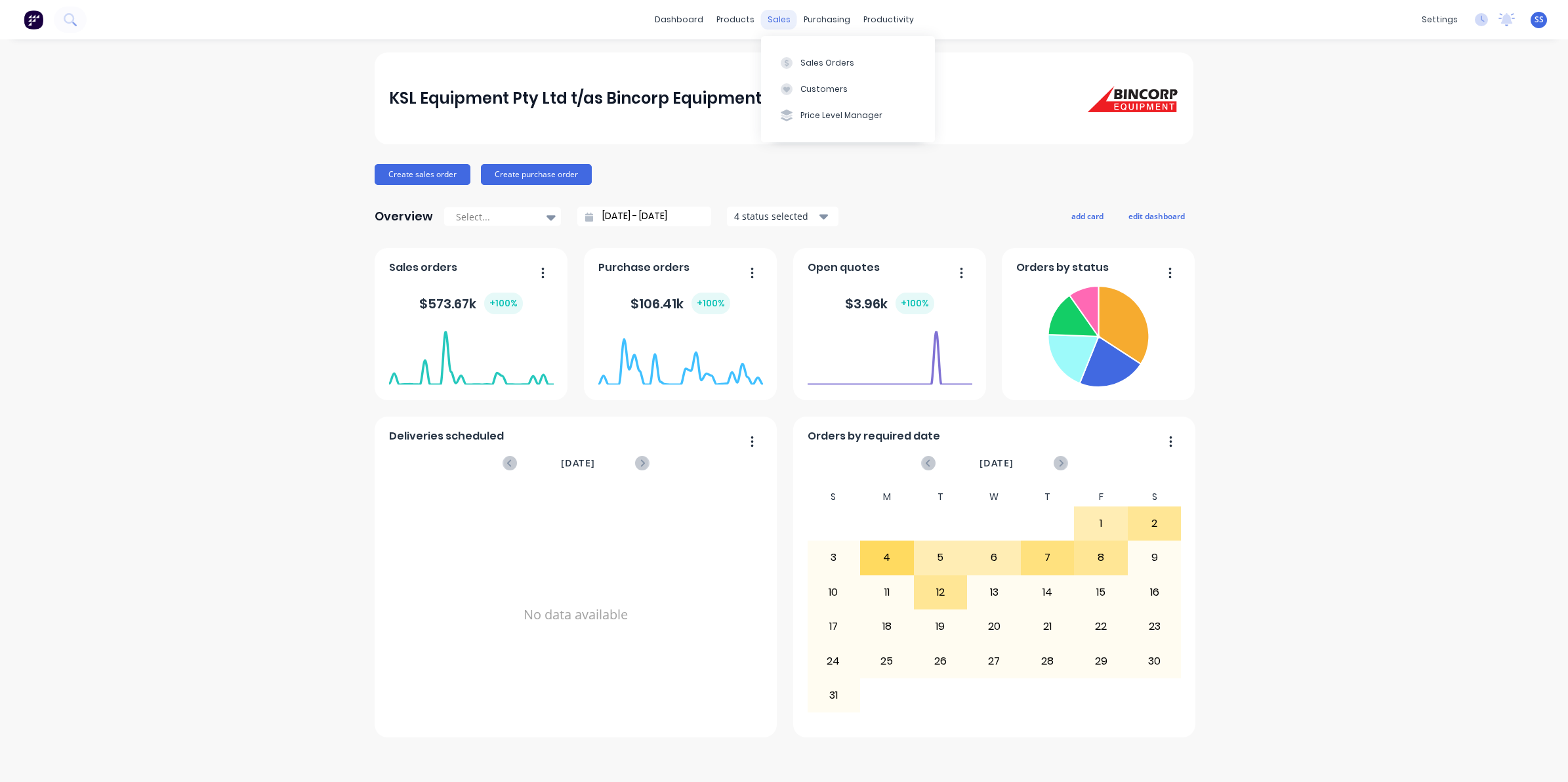
click at [785, 21] on div "sales" at bounding box center [779, 20] width 36 height 20
click at [810, 60] on div "Sales Orders" at bounding box center [828, 63] width 54 height 12
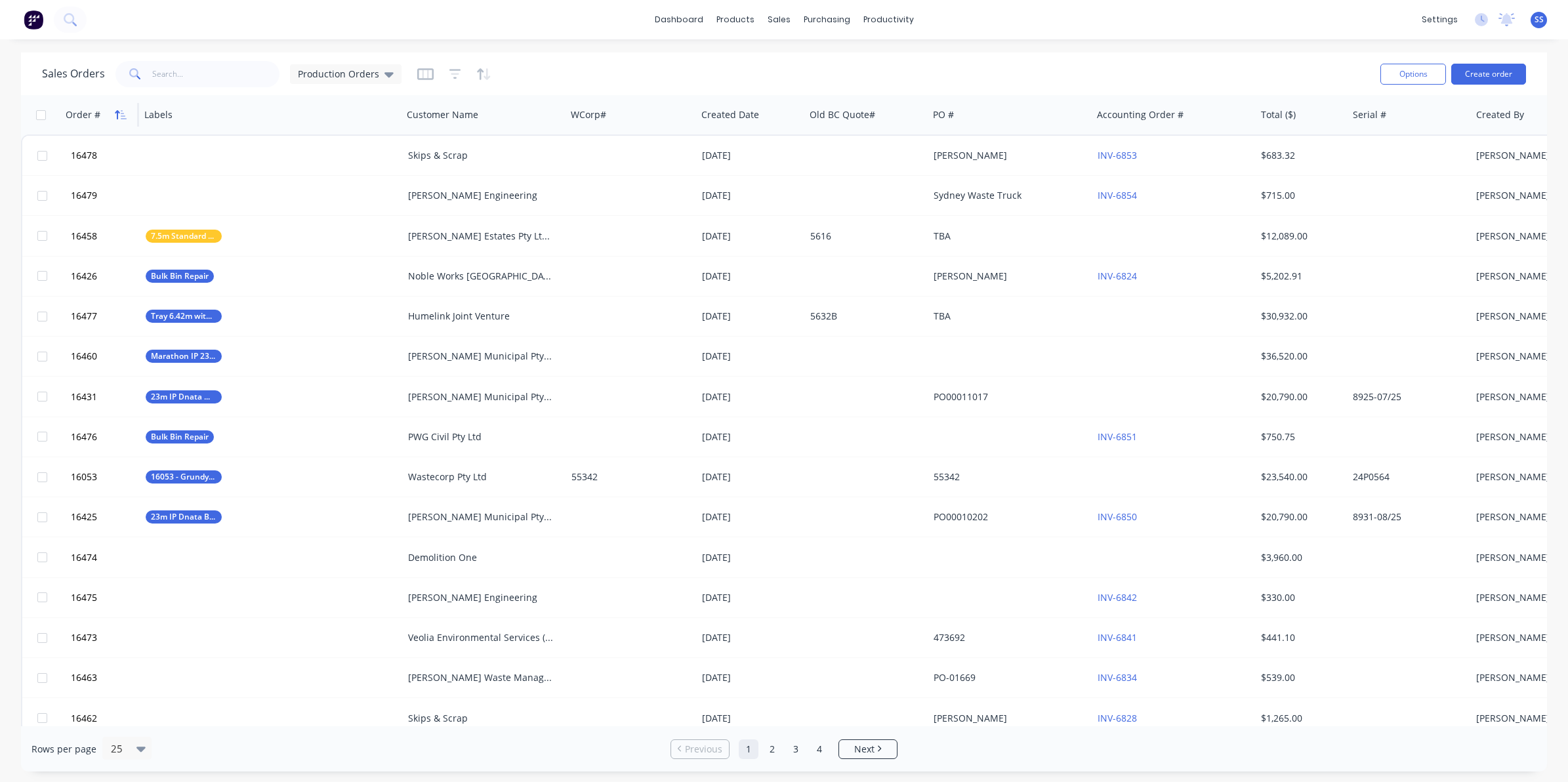
click at [121, 115] on icon "button" at bounding box center [121, 114] width 12 height 10
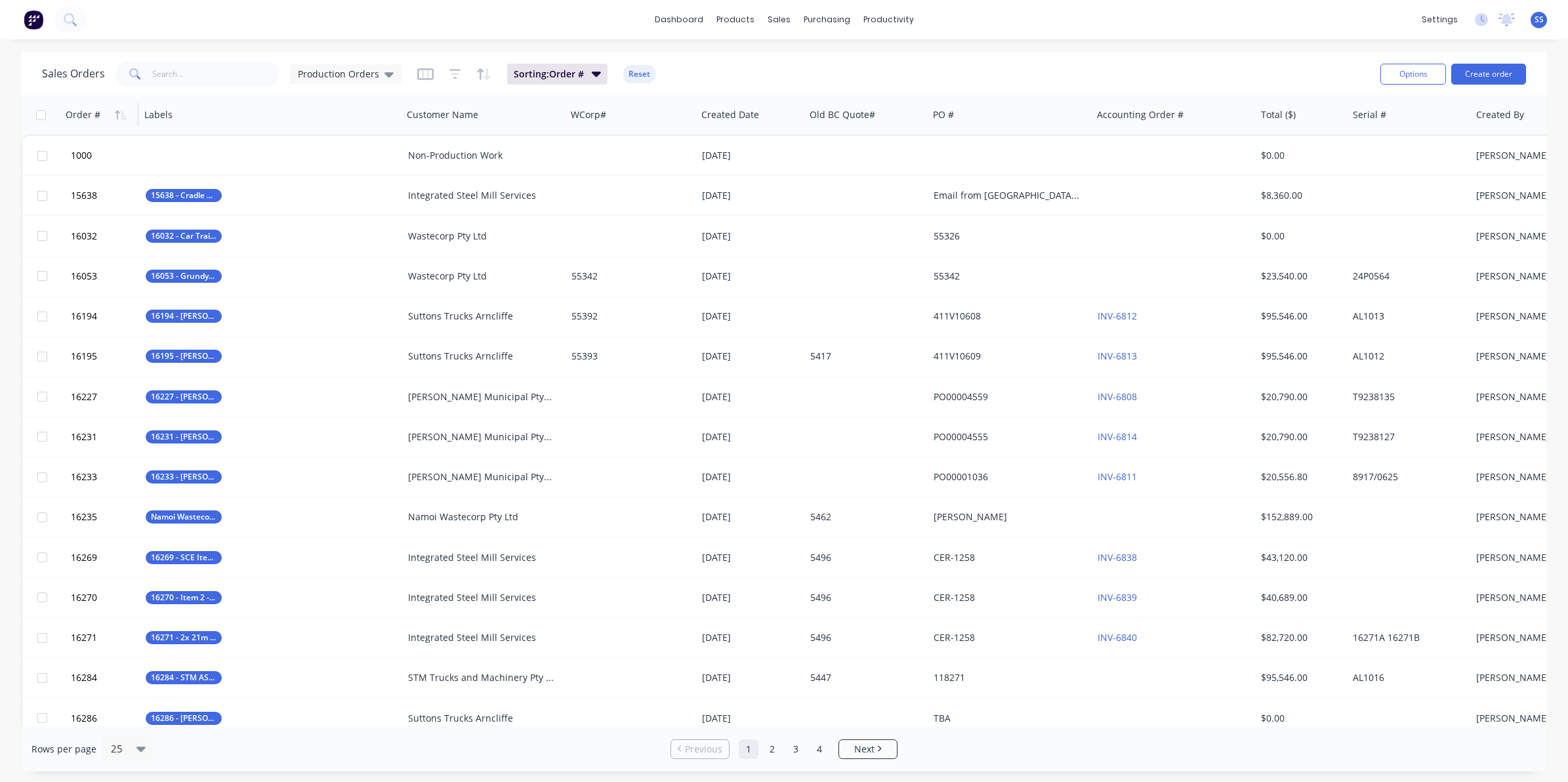
click at [121, 115] on icon "button" at bounding box center [121, 114] width 12 height 10
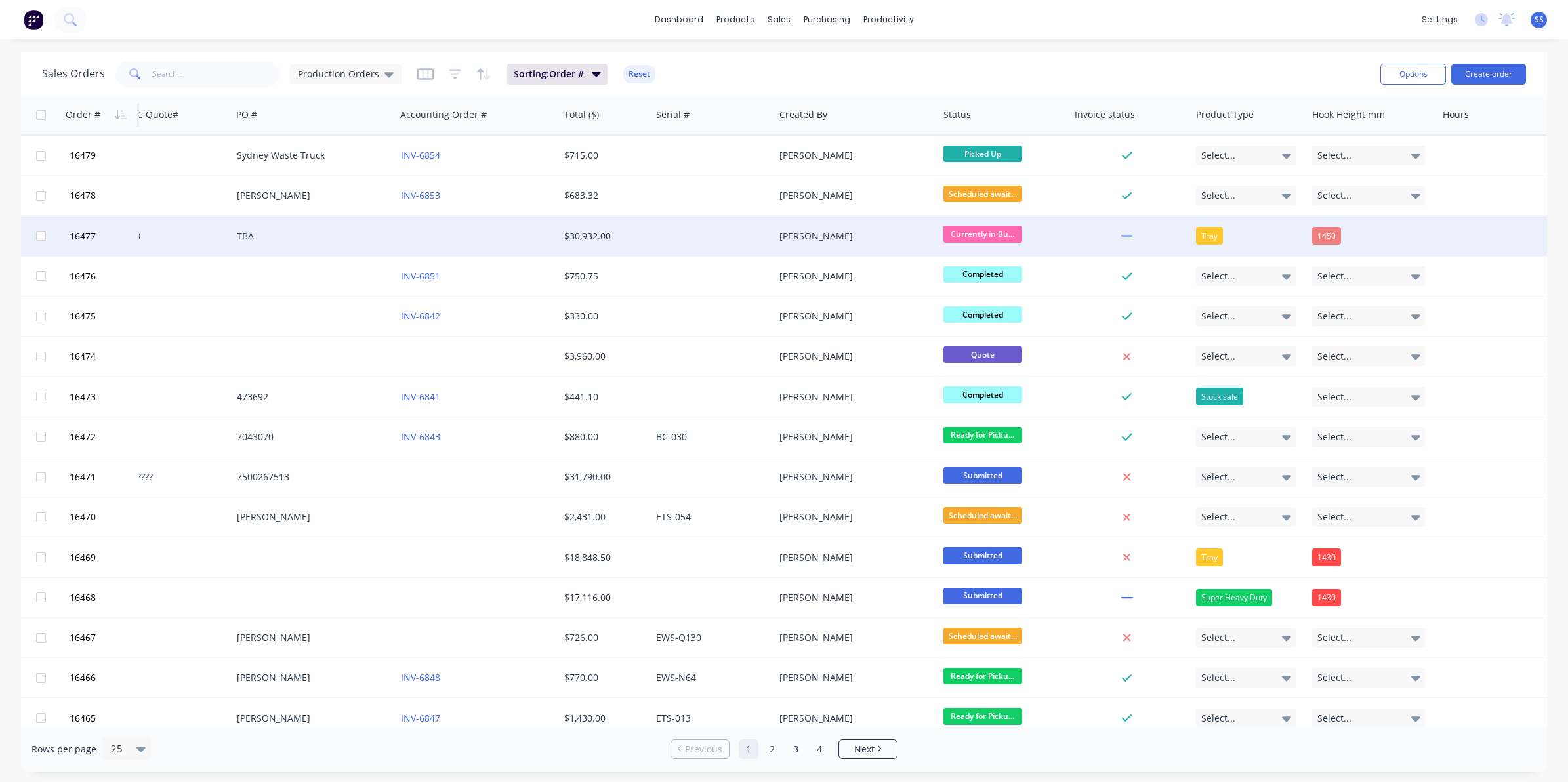
scroll to position [0, 656]
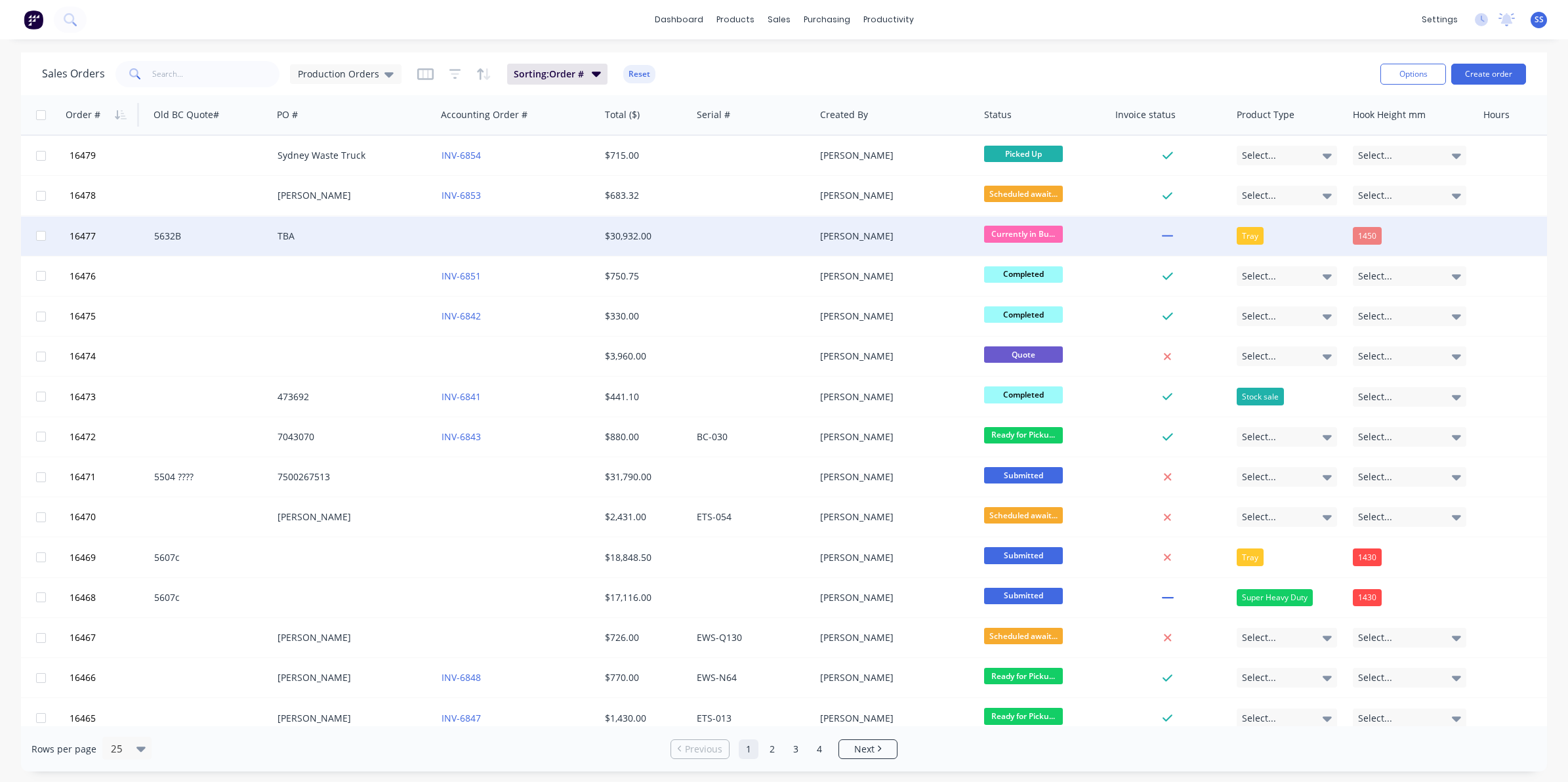
click at [407, 235] on div "TBA" at bounding box center [350, 236] width 146 height 13
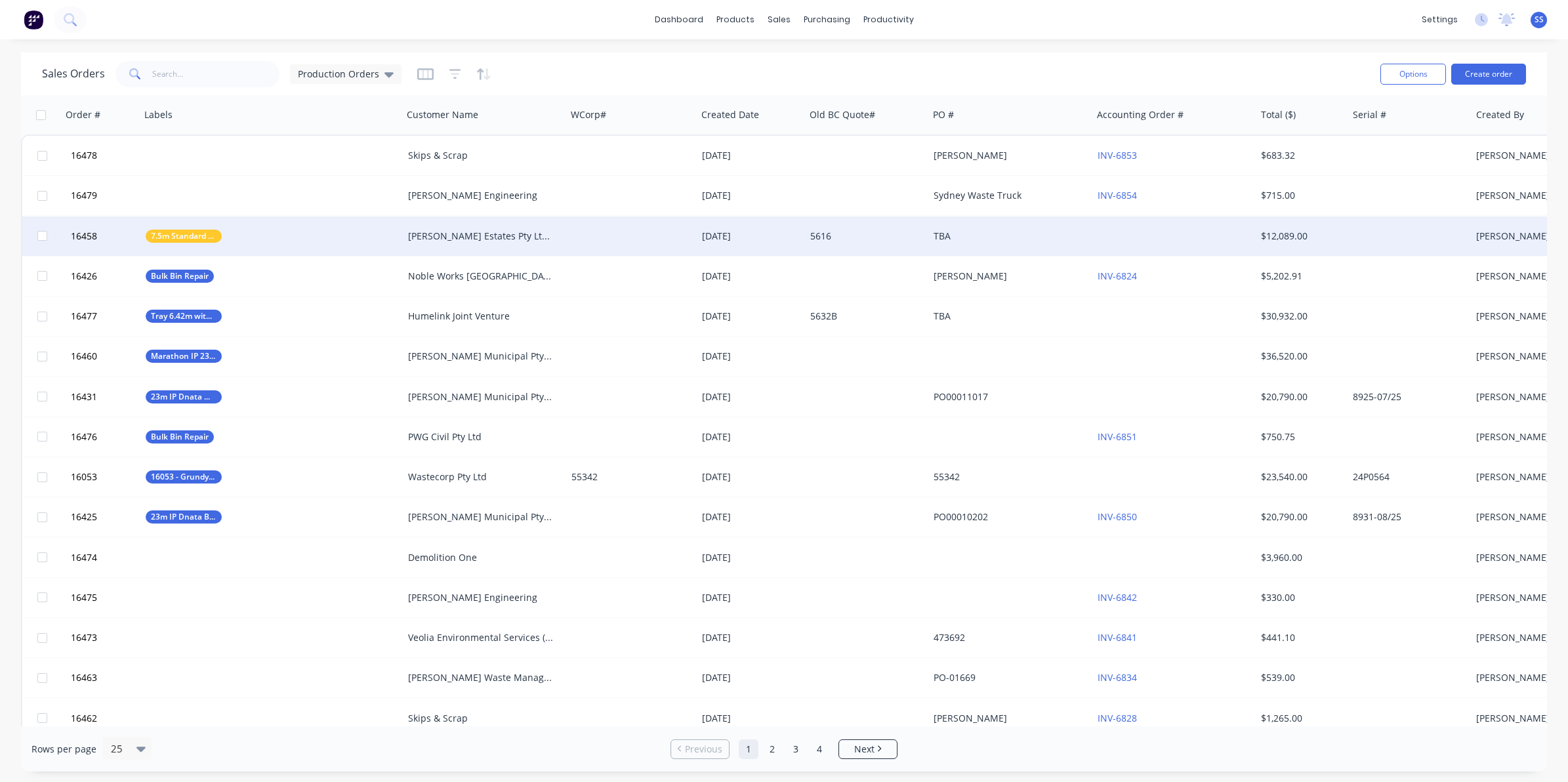
click at [437, 240] on div "[PERSON_NAME] Estates Pty Ltd atf Loop Asset Trust" at bounding box center [481, 236] width 146 height 13
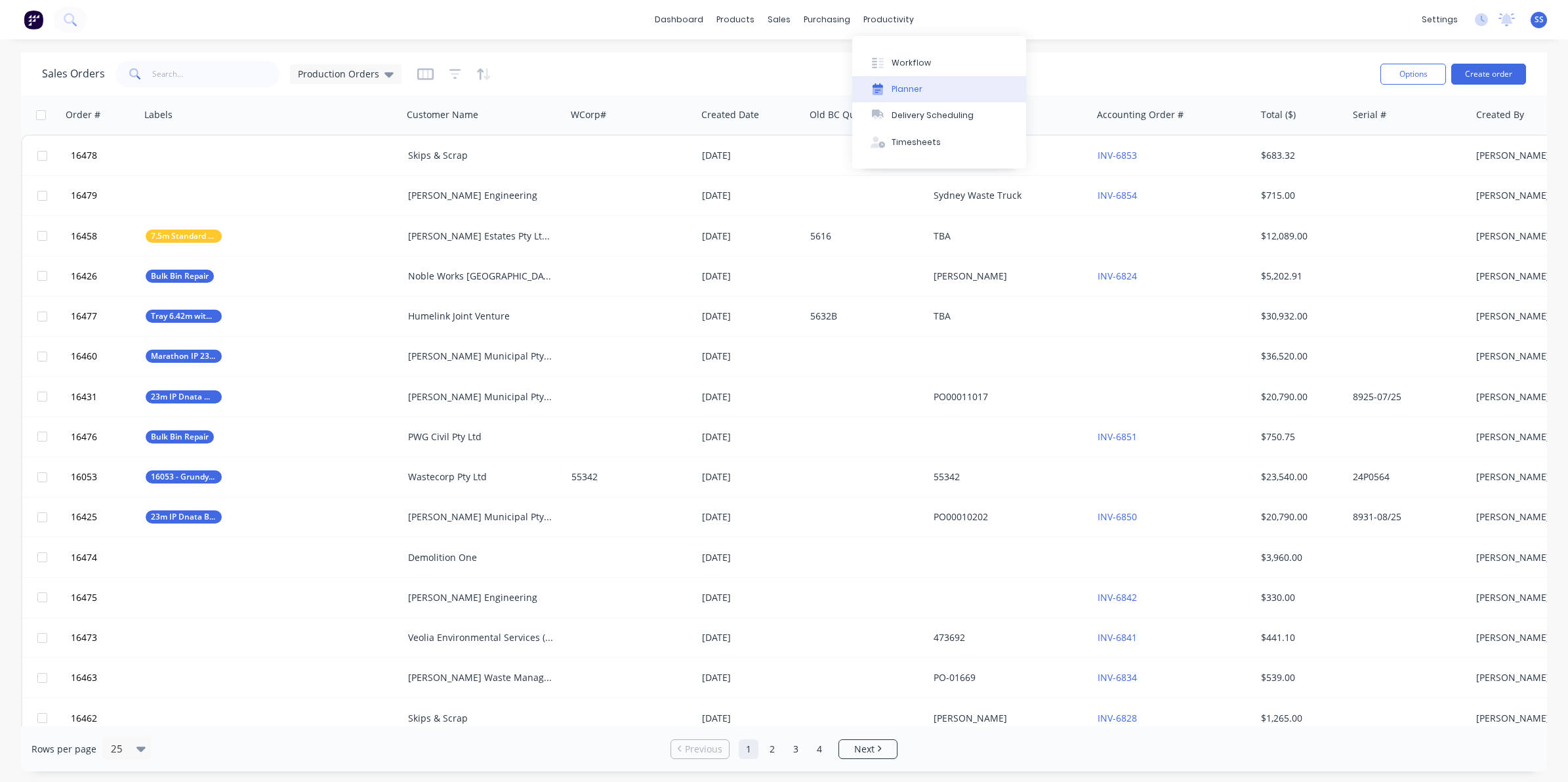
click at [901, 91] on div "Planner" at bounding box center [906, 89] width 31 height 12
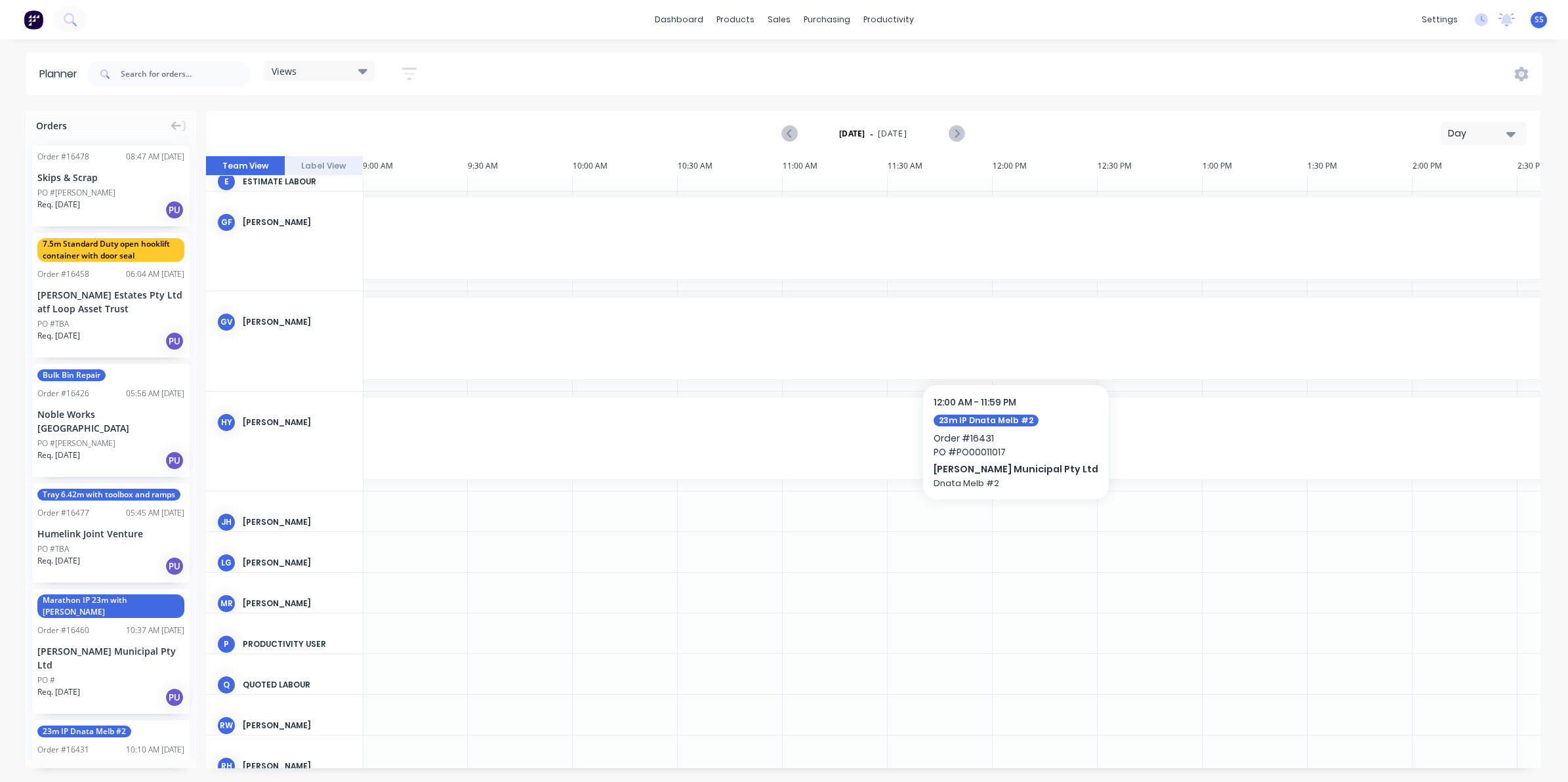
scroll to position [0, 1890]
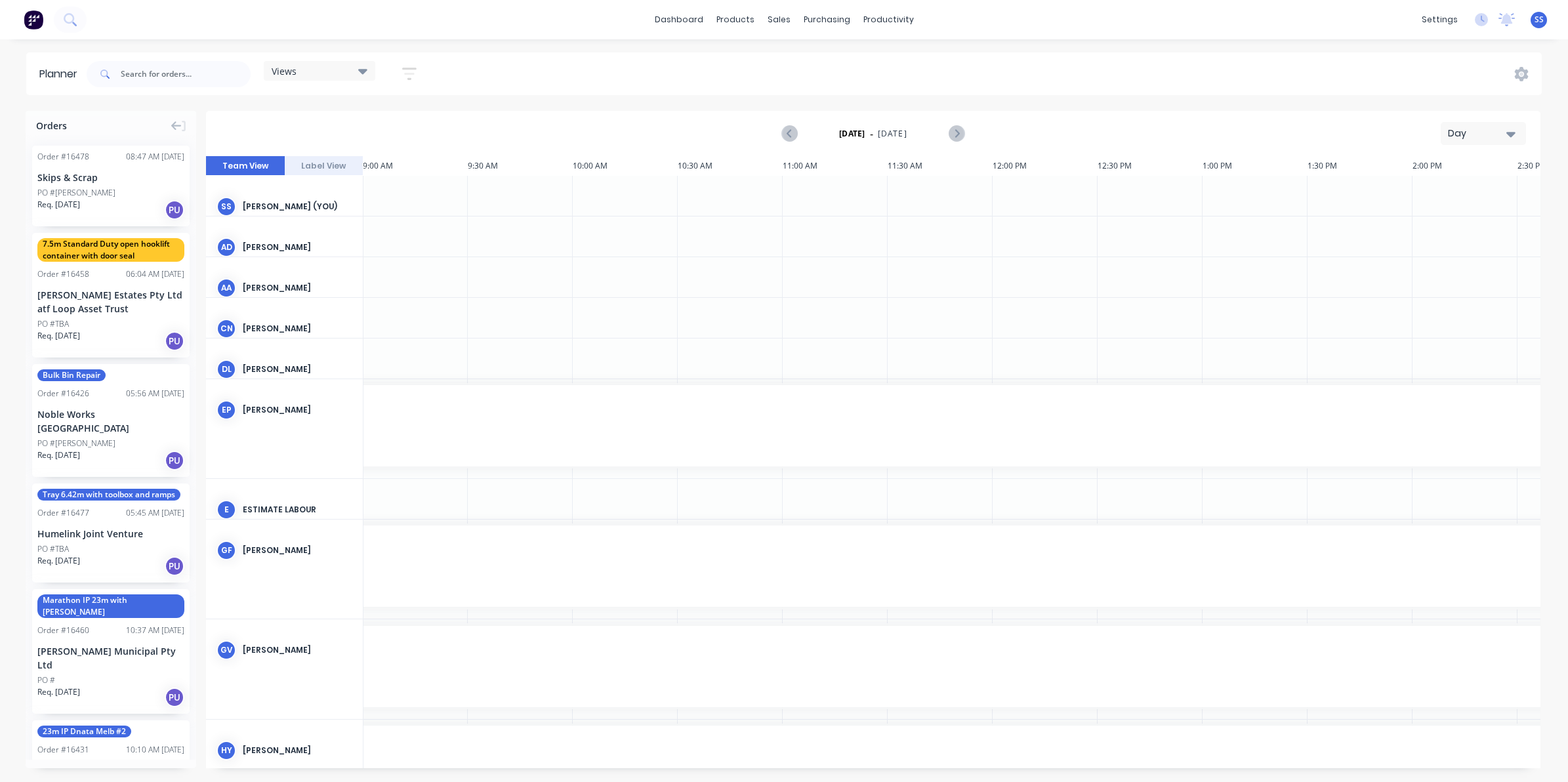
click at [1514, 135] on icon "button" at bounding box center [1511, 134] width 9 height 14
click at [1433, 198] on div "Week" at bounding box center [1460, 195] width 130 height 26
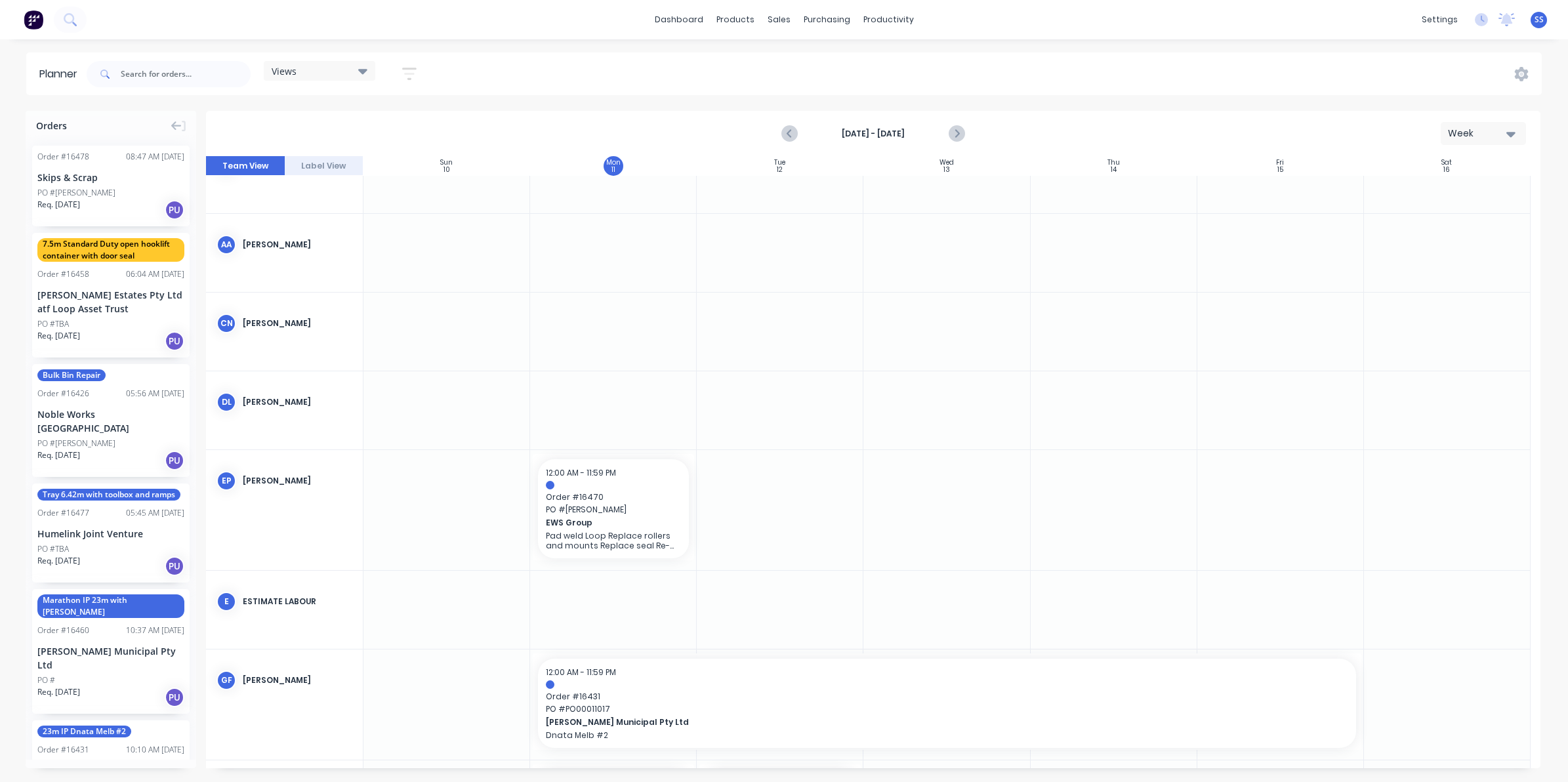
scroll to position [0, 0]
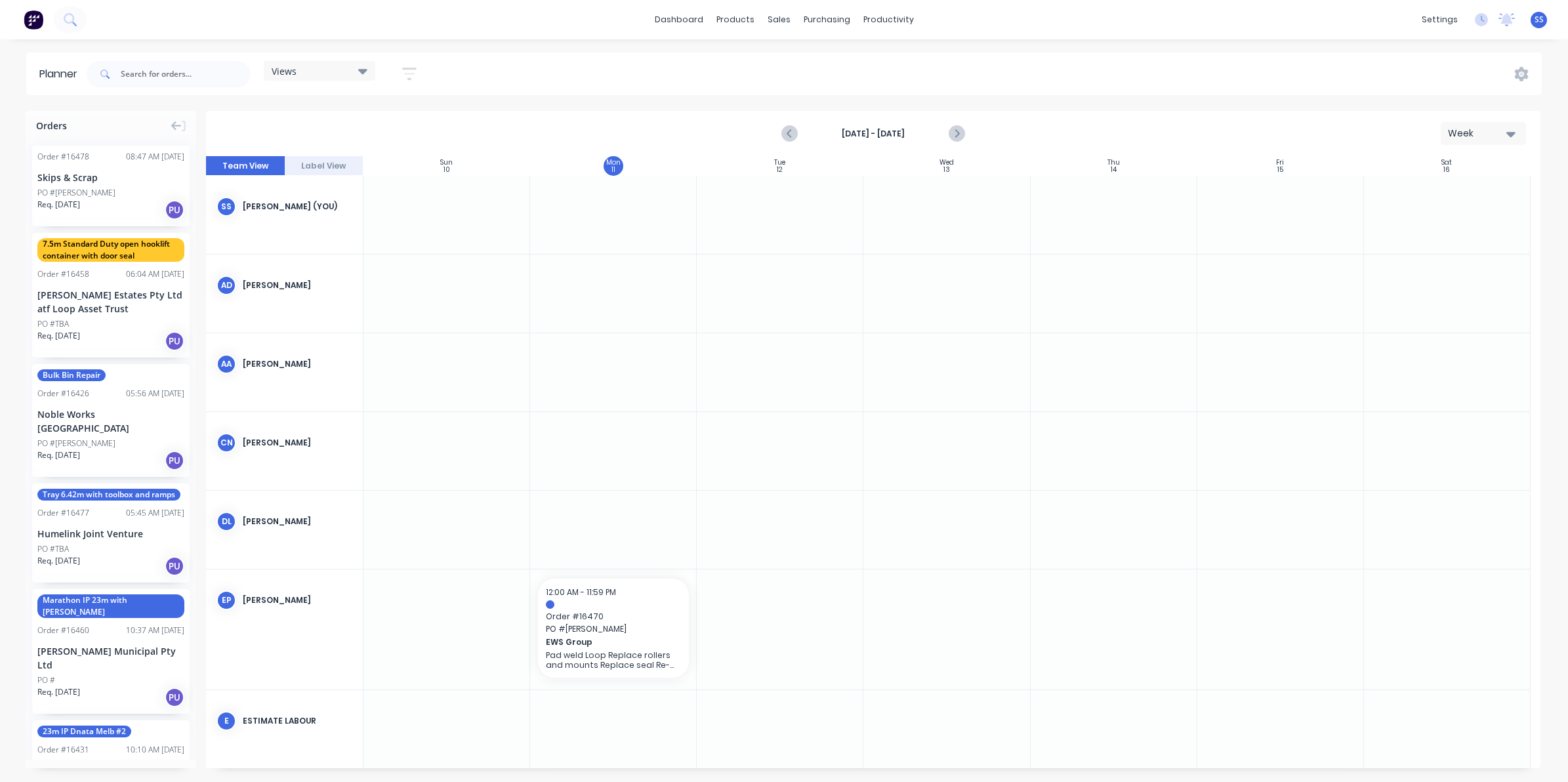
drag, startPoint x: 303, startPoint y: 223, endPoint x: 260, endPoint y: 218, distance: 43.3
click at [260, 218] on div "SS [PERSON_NAME] (You)" at bounding box center [285, 206] width 157 height 62
click at [411, 73] on icon "button" at bounding box center [409, 74] width 10 height 2
click at [392, 121] on icon "button" at bounding box center [394, 123] width 9 height 6
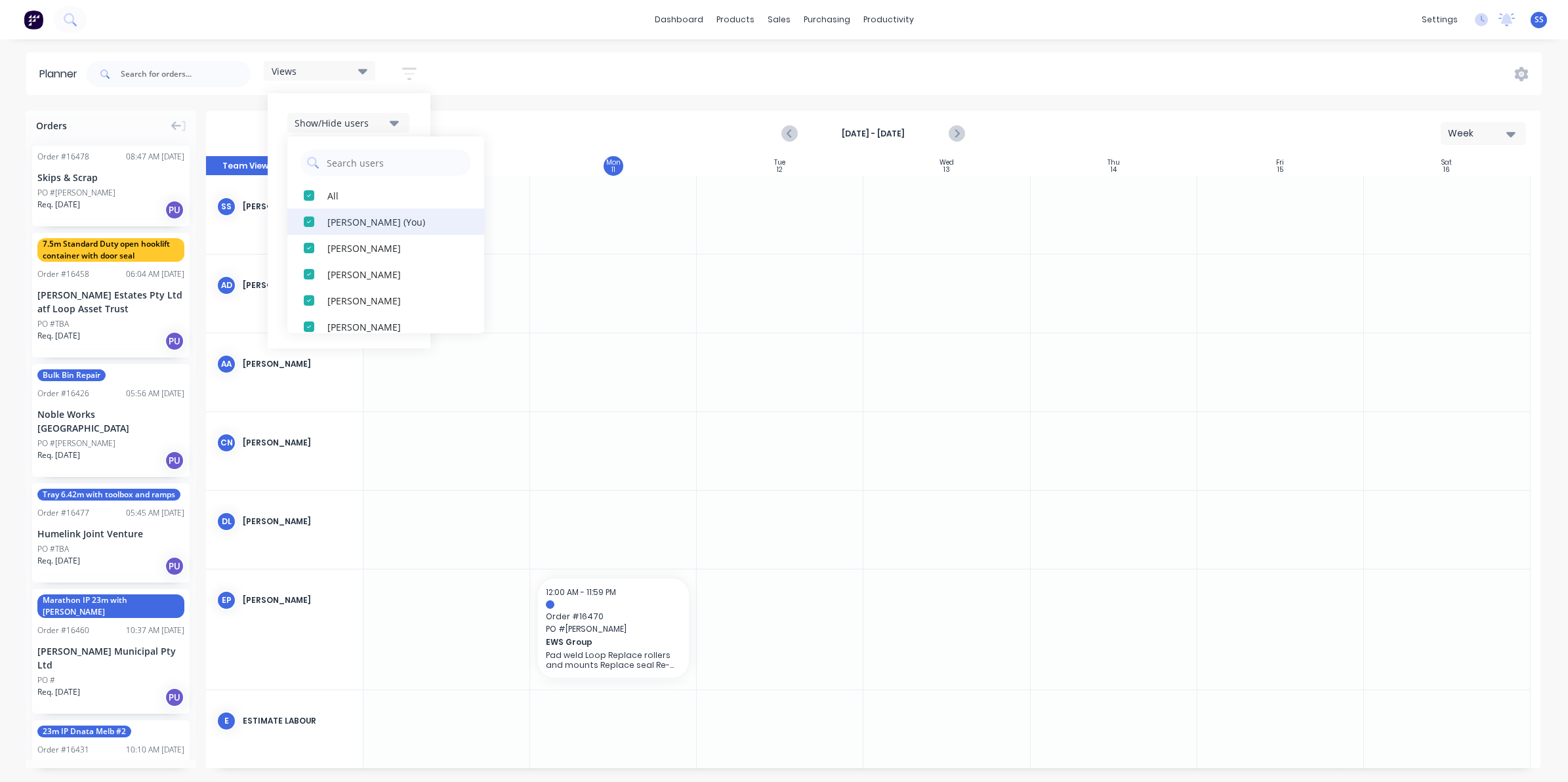
click at [314, 221] on div "button" at bounding box center [309, 221] width 26 height 26
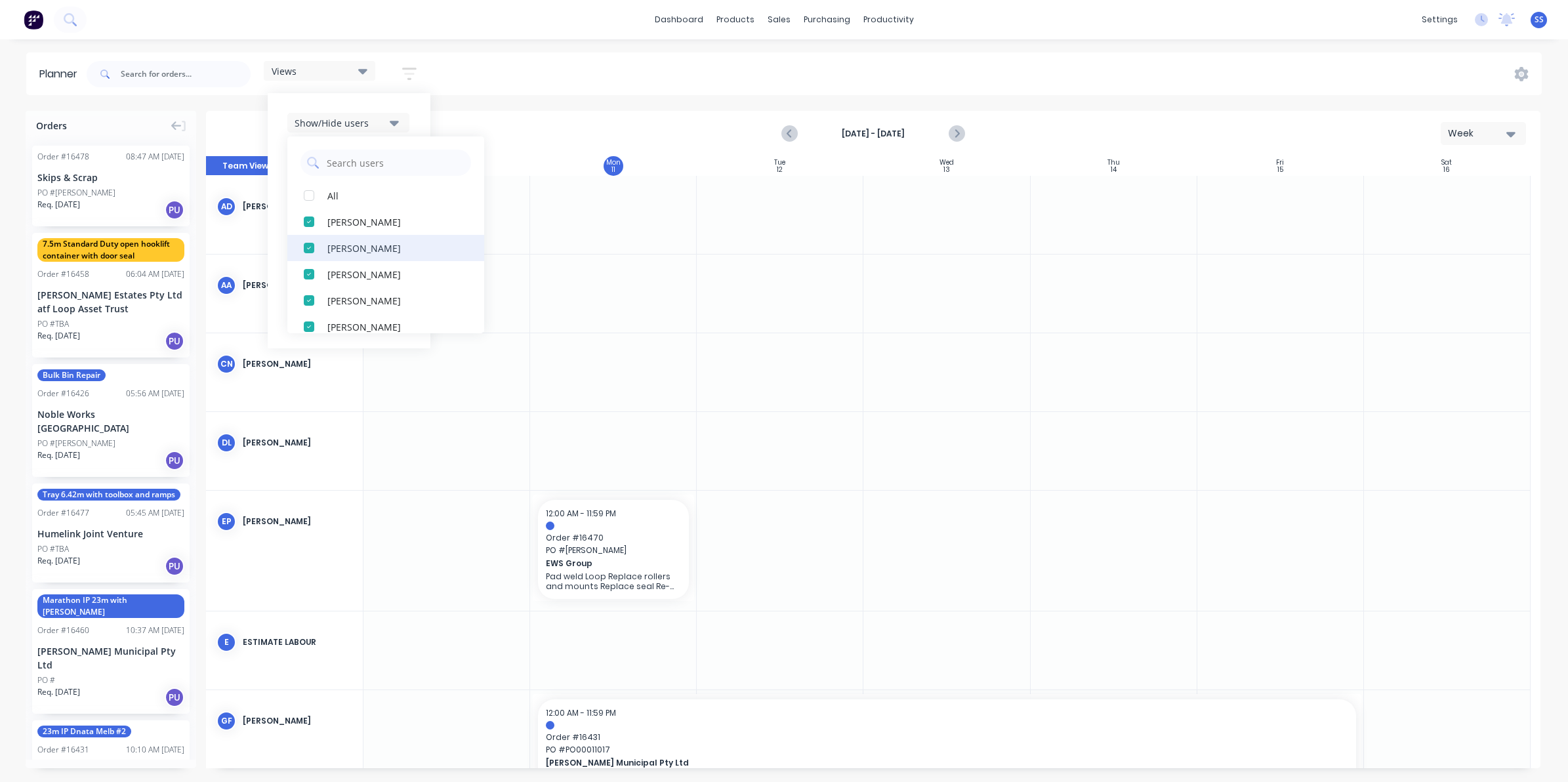
click at [312, 248] on div "button" at bounding box center [309, 248] width 26 height 26
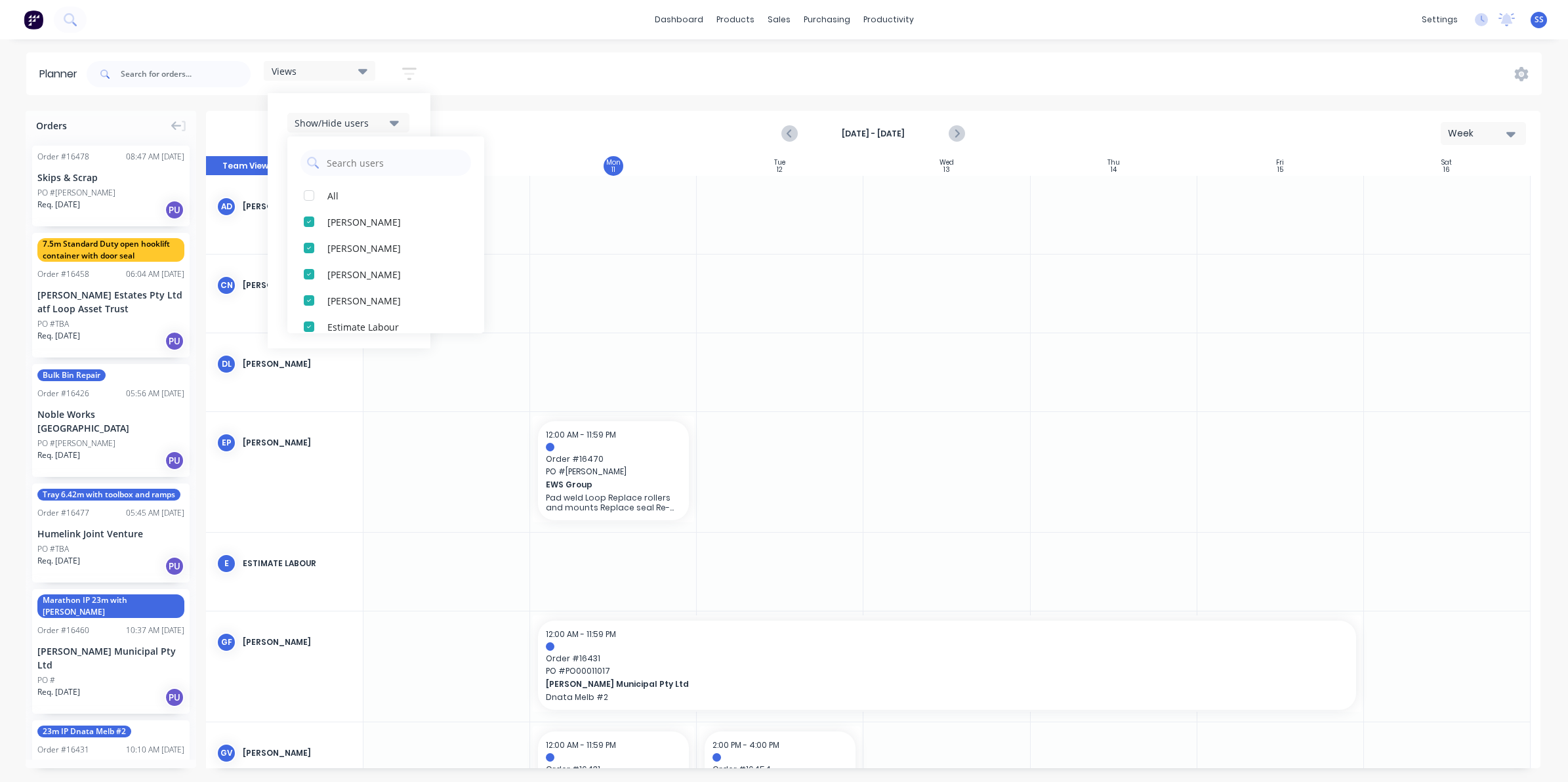
click at [312, 248] on div "button" at bounding box center [309, 248] width 26 height 26
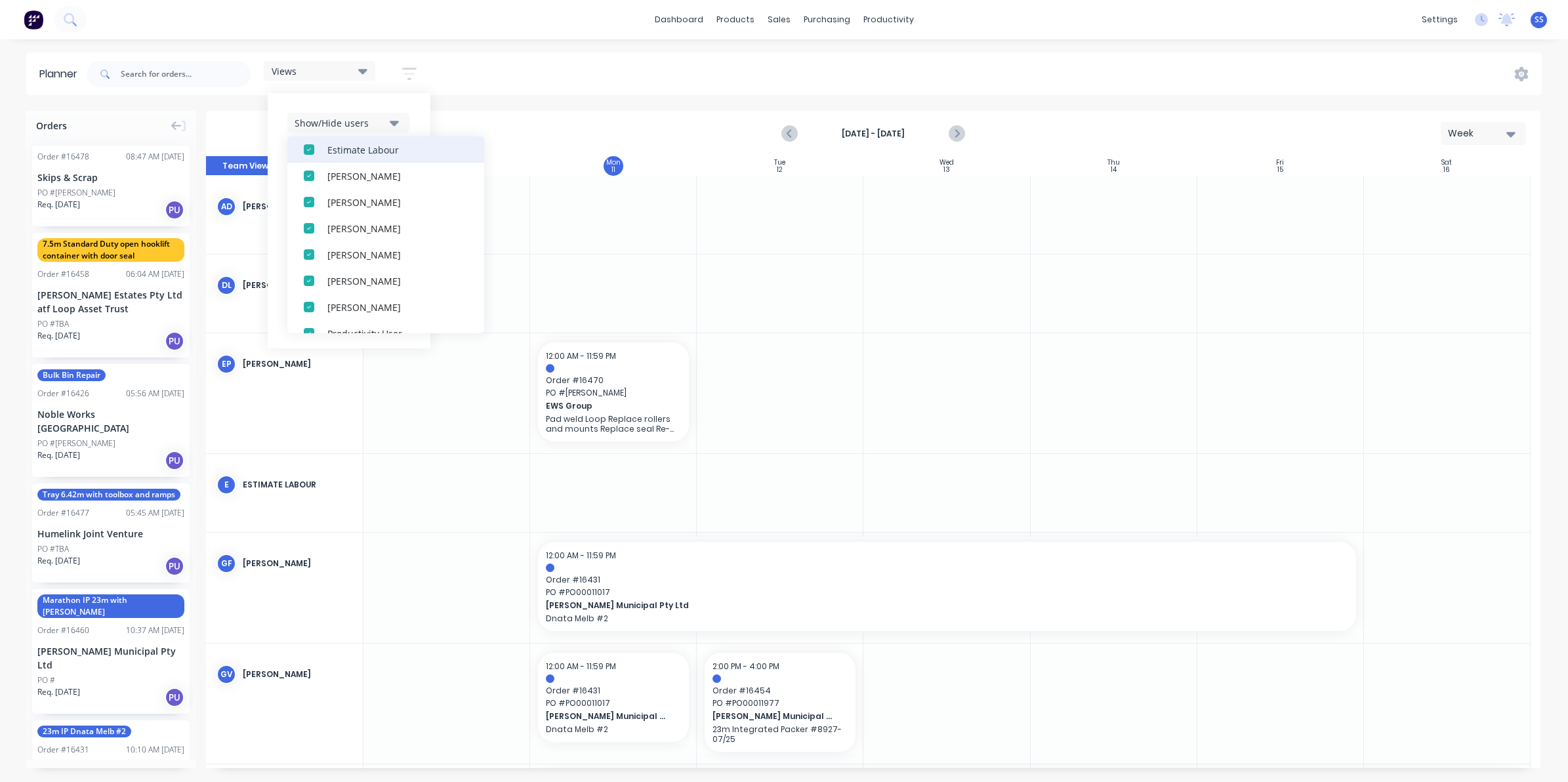
scroll to position [164, 0]
click at [307, 270] on div "button" at bounding box center [309, 267] width 26 height 26
click at [313, 214] on div "button" at bounding box center [309, 212] width 26 height 26
click at [309, 208] on div "button" at bounding box center [309, 212] width 26 height 26
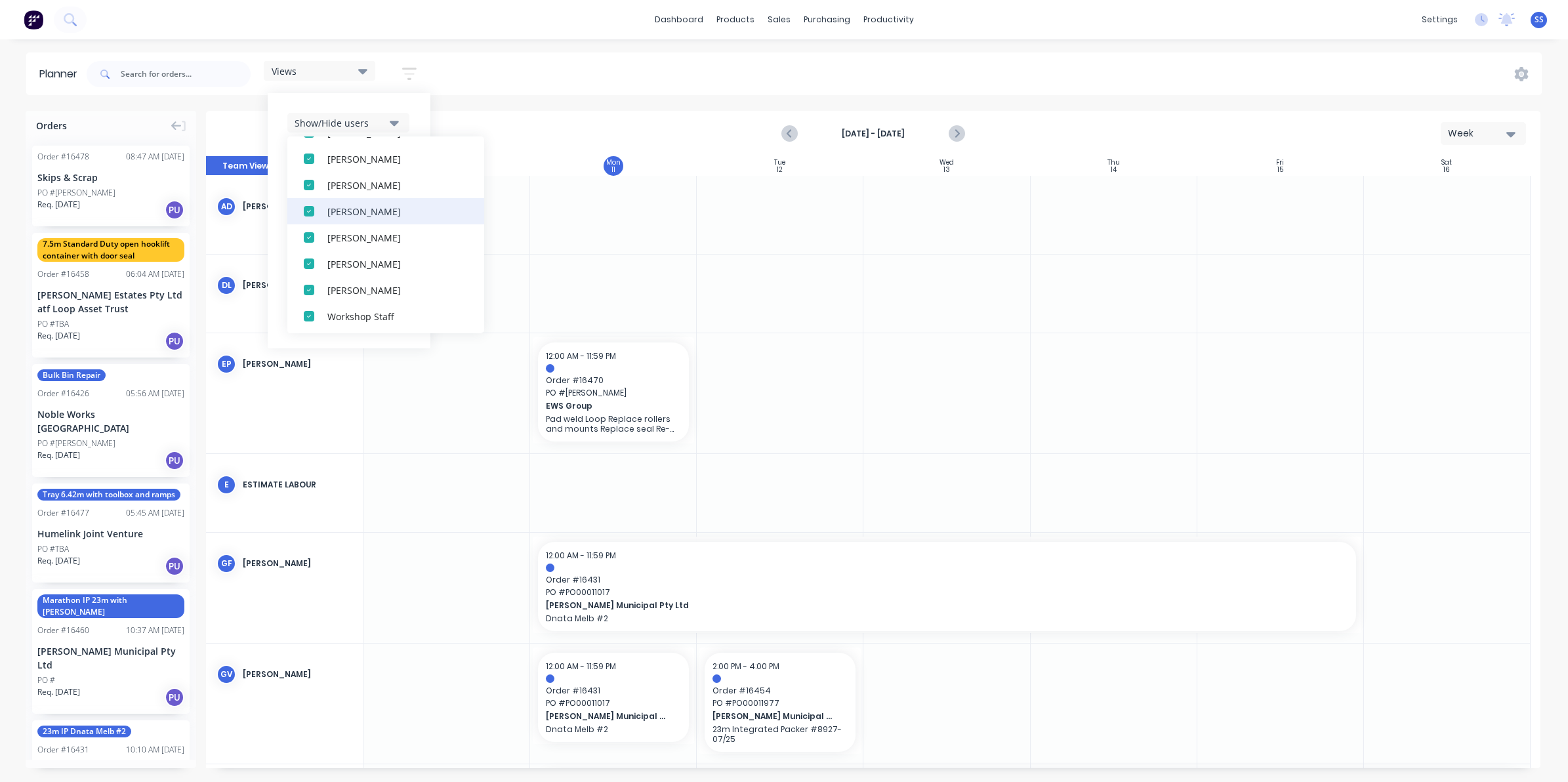
scroll to position [328, 0]
click at [313, 285] on div "button" at bounding box center [309, 288] width 26 height 26
click at [312, 217] on div "button" at bounding box center [309, 219] width 26 height 26
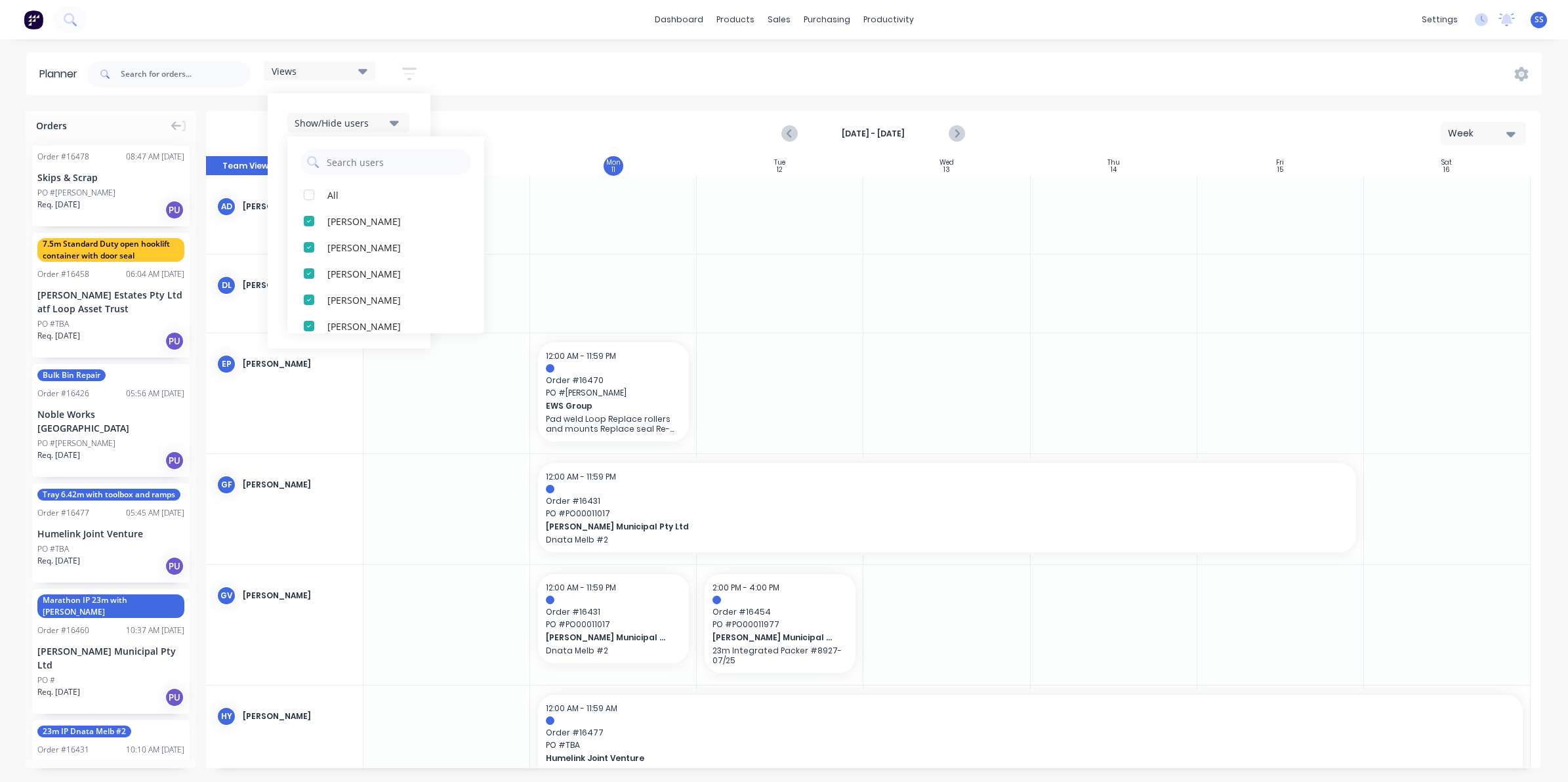
scroll to position [0, 0]
click at [425, 412] on div at bounding box center [447, 393] width 166 height 121
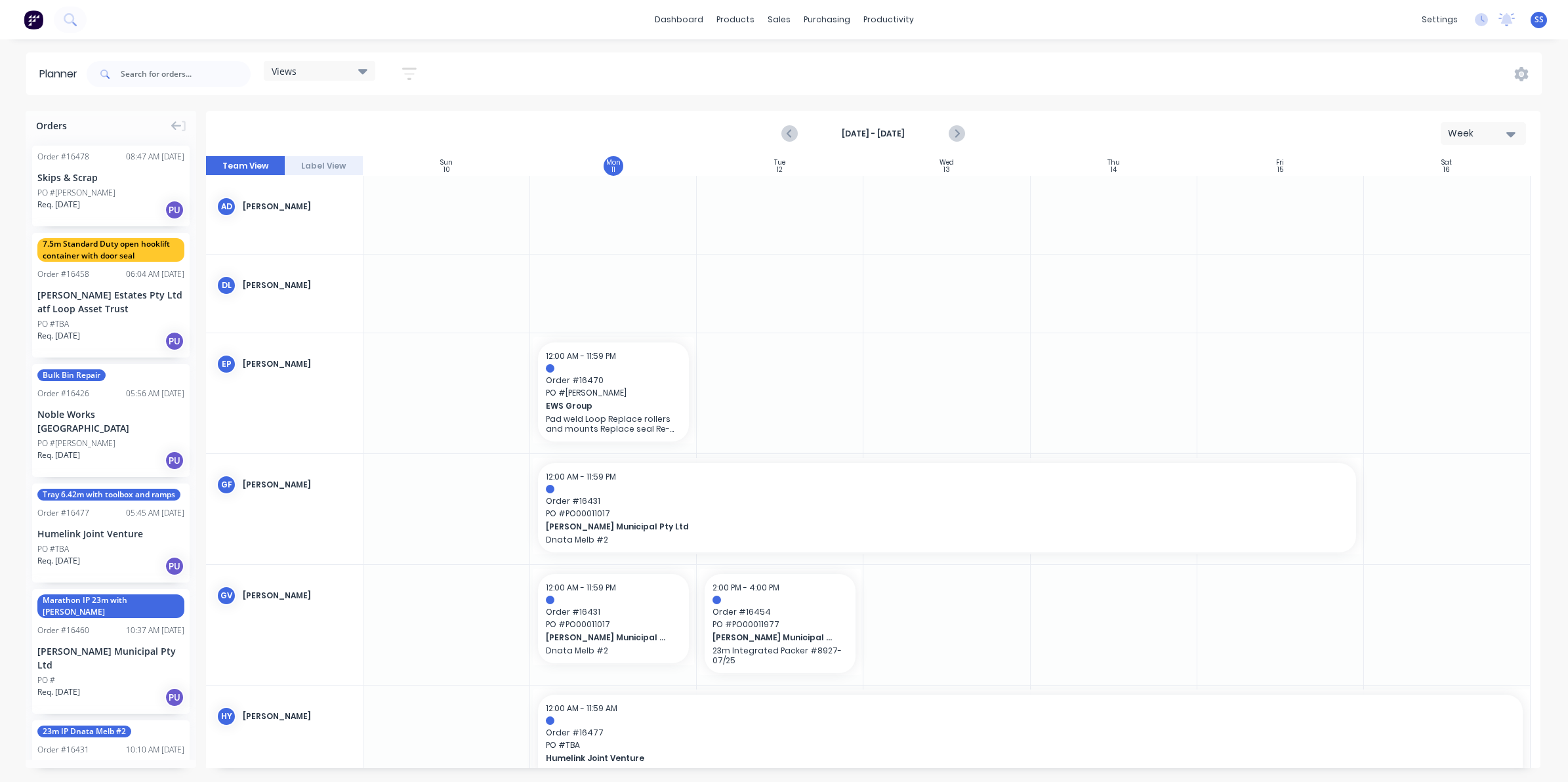
click at [292, 69] on span "Views" at bounding box center [284, 71] width 25 height 14
click at [309, 223] on button "Workshop Staff only" at bounding box center [344, 220] width 140 height 15
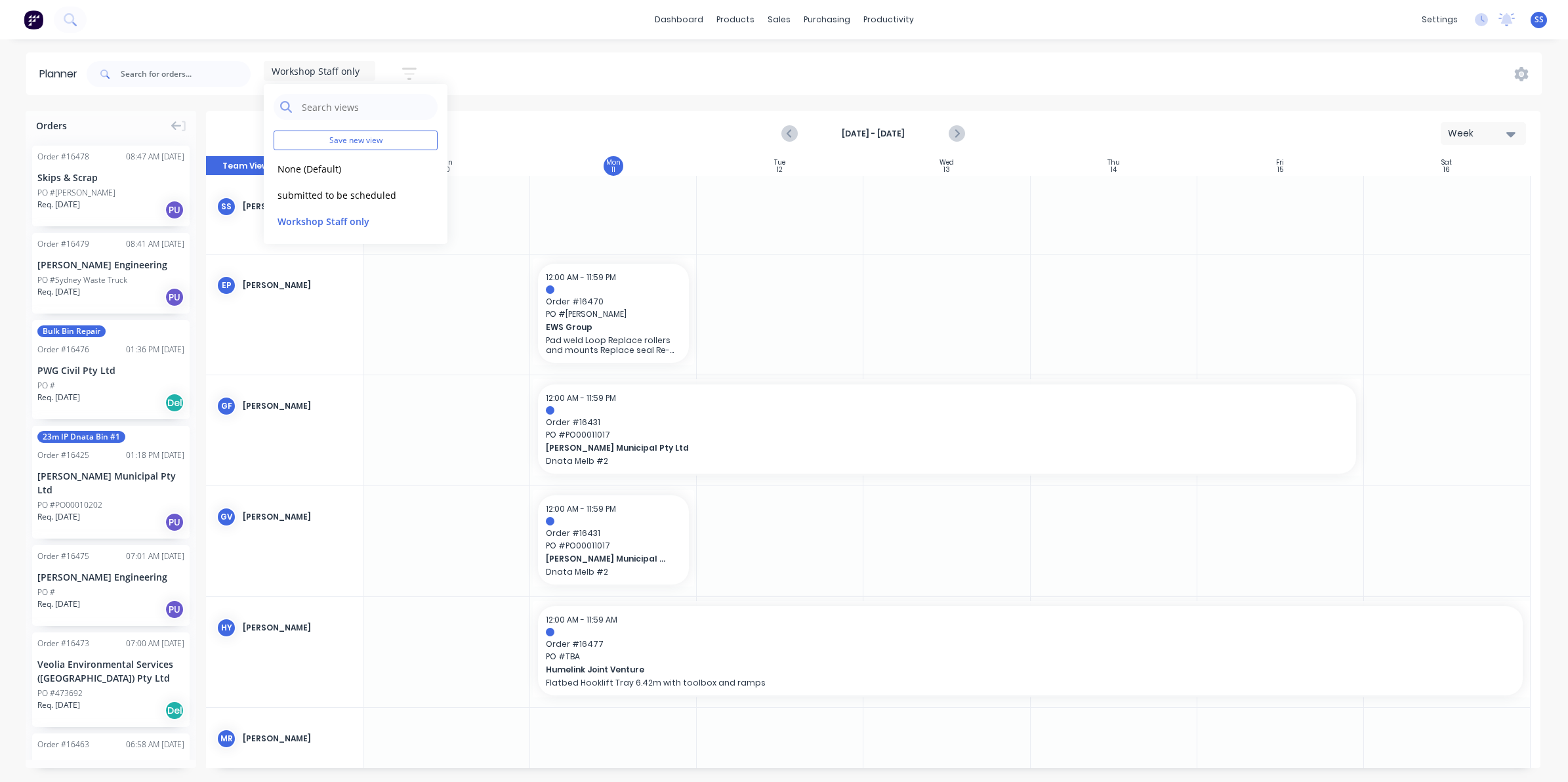
click at [385, 325] on div at bounding box center [447, 314] width 166 height 121
click at [416, 72] on icon "button" at bounding box center [409, 74] width 14 height 17
click at [397, 123] on icon "button" at bounding box center [394, 123] width 9 height 6
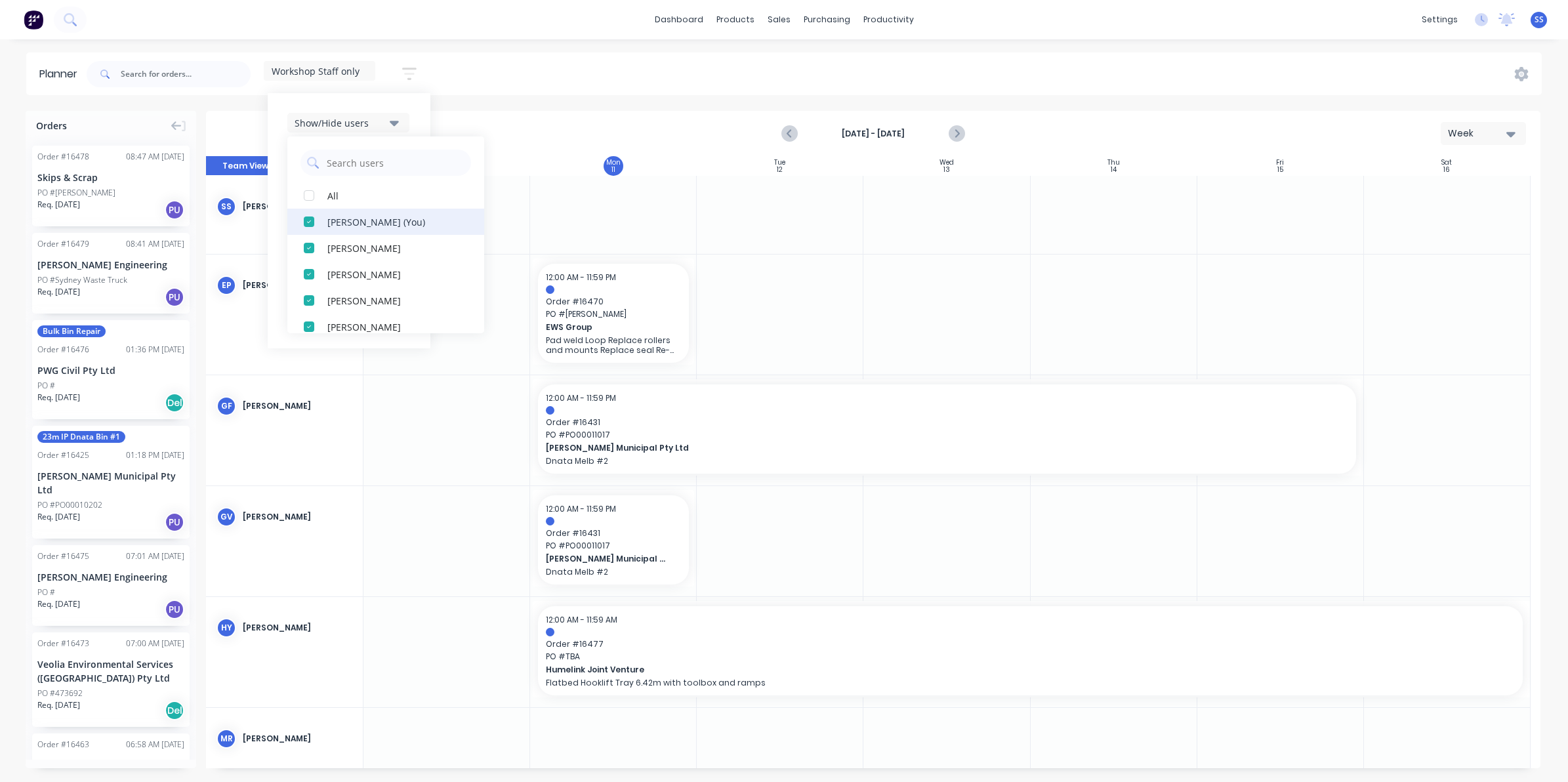
click at [316, 217] on div "button" at bounding box center [309, 221] width 26 height 26
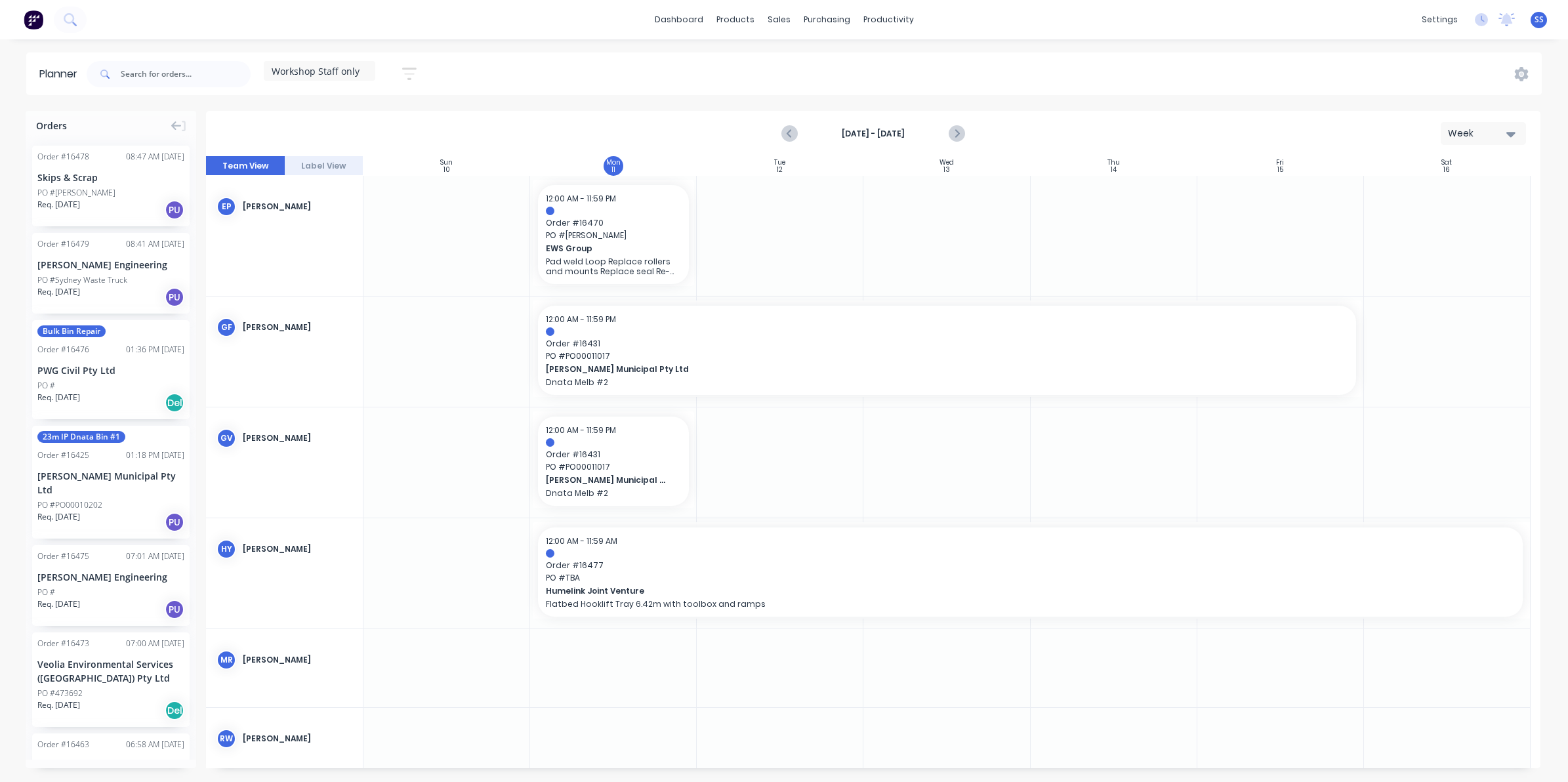
click at [435, 489] on div at bounding box center [447, 462] width 166 height 110
click at [736, 20] on div "products" at bounding box center [735, 20] width 51 height 20
click at [808, 60] on div "Sales Orders" at bounding box center [828, 63] width 54 height 12
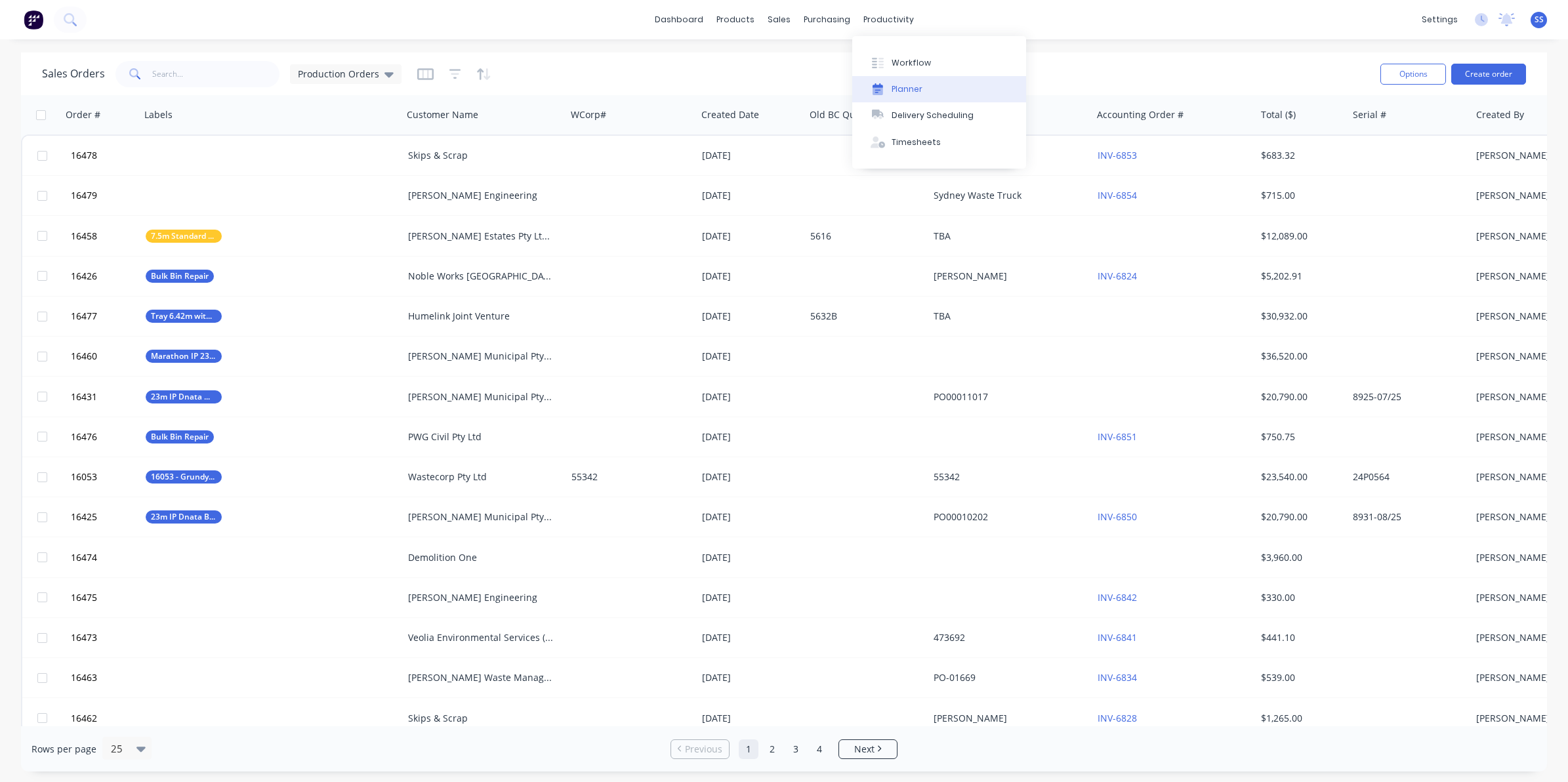
click at [909, 86] on div "Planner" at bounding box center [906, 89] width 31 height 12
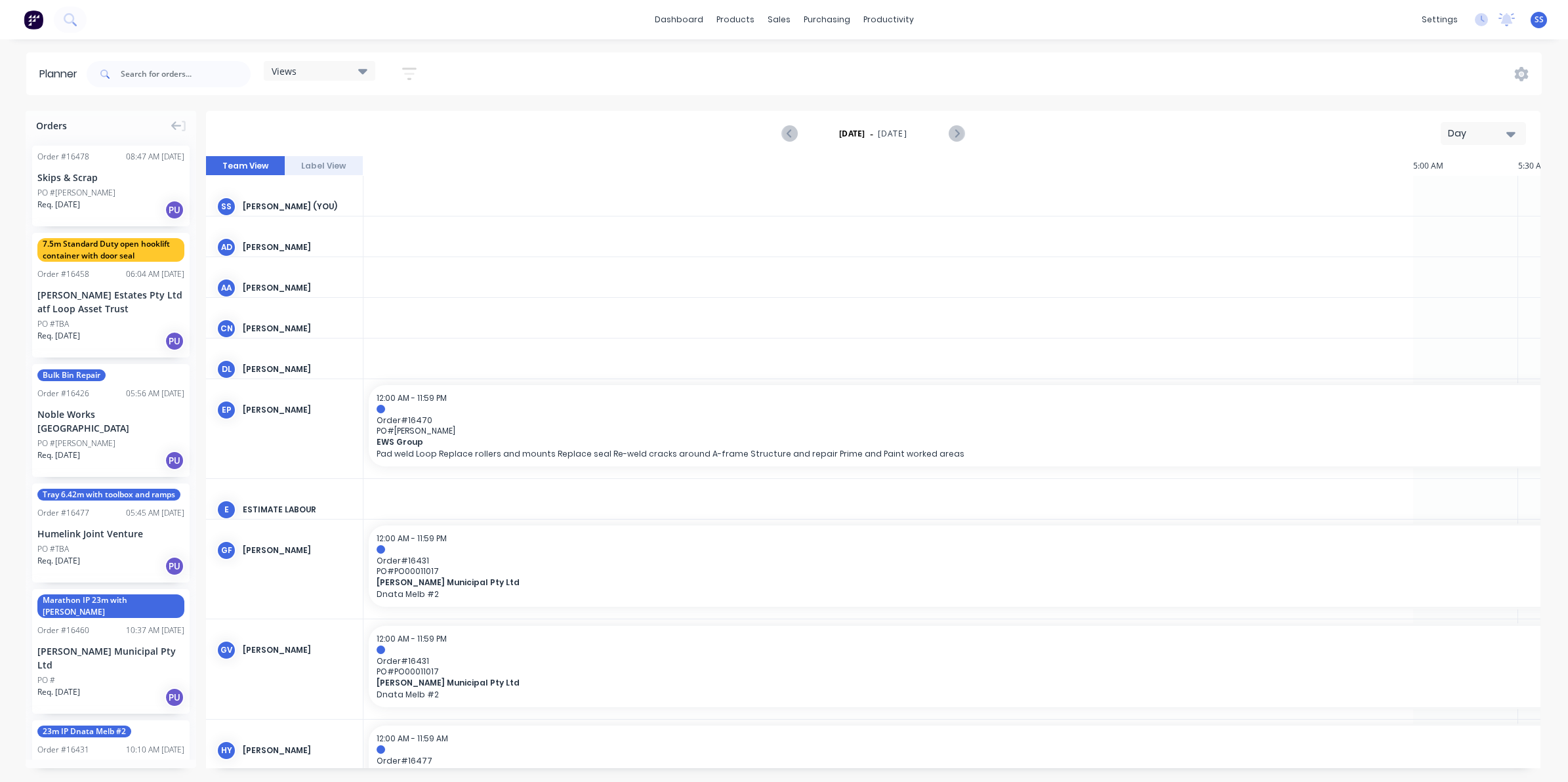
scroll to position [0, 1890]
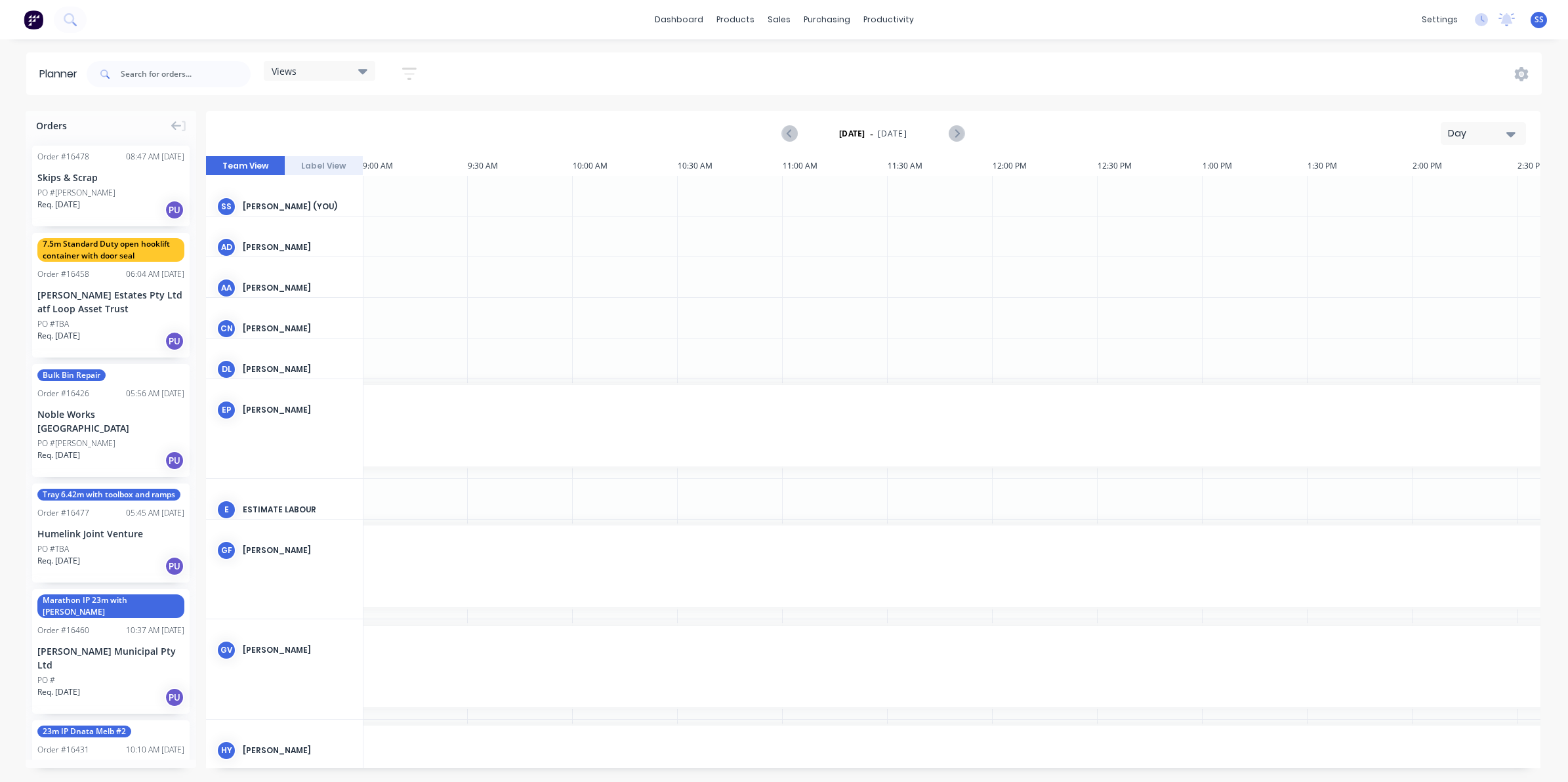
click at [363, 67] on icon at bounding box center [363, 70] width 9 height 14
click at [321, 219] on button "Workshop Staff only" at bounding box center [344, 220] width 140 height 15
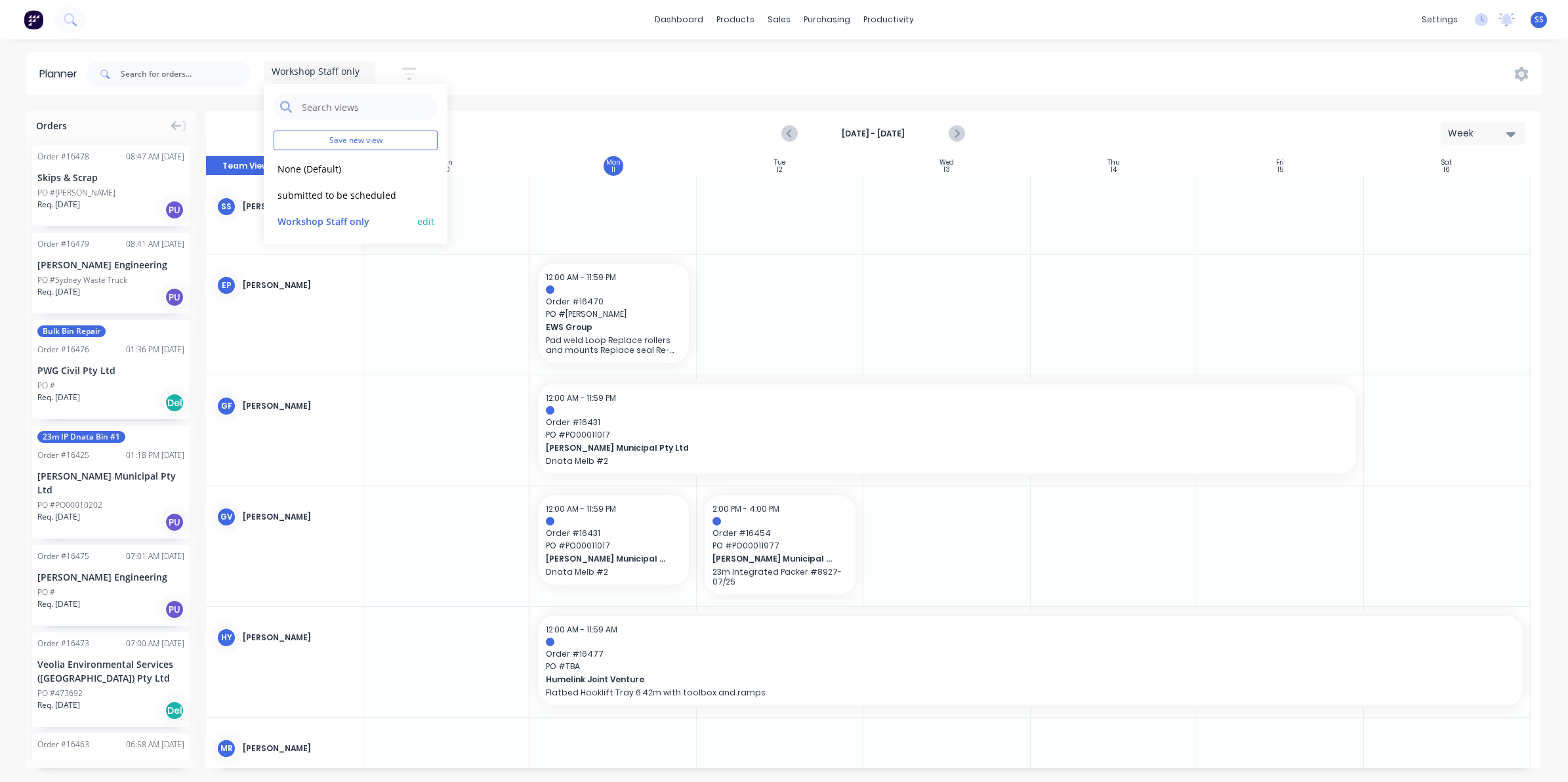
click at [429, 220] on button "edit" at bounding box center [426, 220] width 17 height 14
click at [486, 139] on label "Set as your default view" at bounding box center [538, 136] width 105 height 14
click at [469, 139] on input "Set as your default view" at bounding box center [472, 135] width 10 height 12
checkbox input "true"
click at [510, 163] on button "Update" at bounding box center [506, 164] width 78 height 23
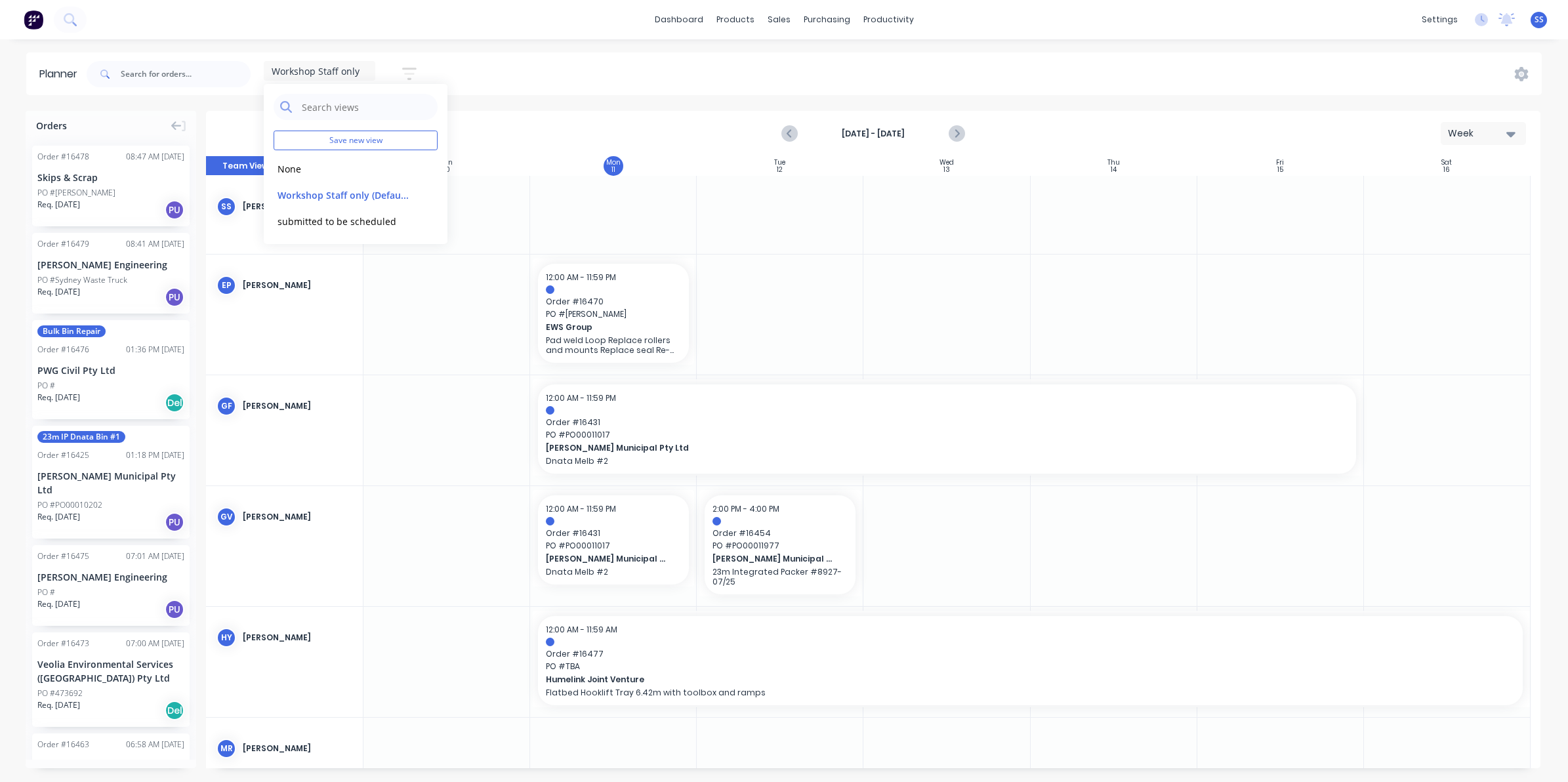
click at [238, 208] on div "SS [PERSON_NAME] (You)" at bounding box center [285, 206] width 157 height 62
click at [417, 78] on icon "button" at bounding box center [409, 74] width 14 height 17
click at [398, 119] on icon "button" at bounding box center [394, 122] width 9 height 14
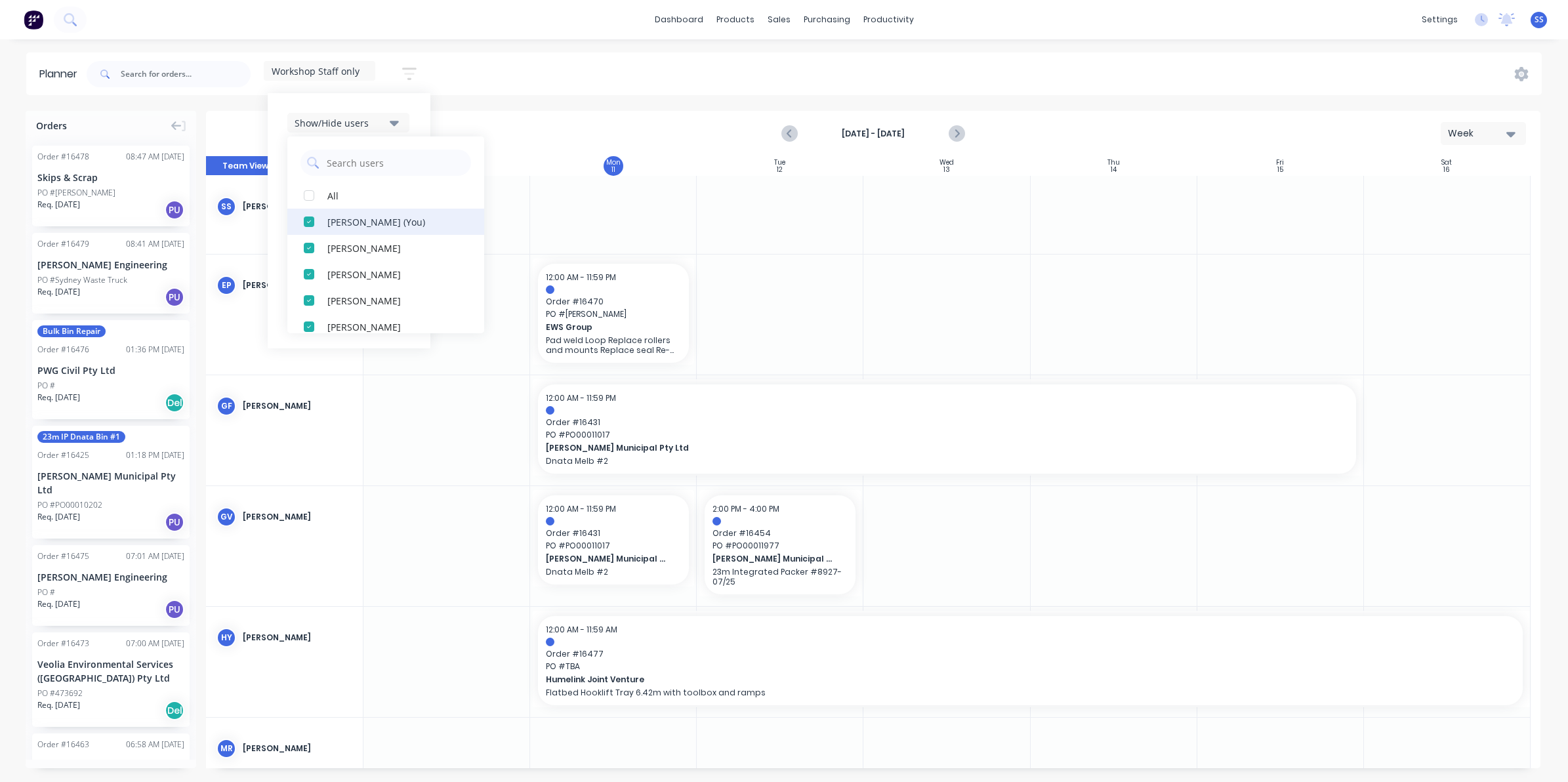
click at [316, 224] on div "button" at bounding box center [309, 221] width 26 height 26
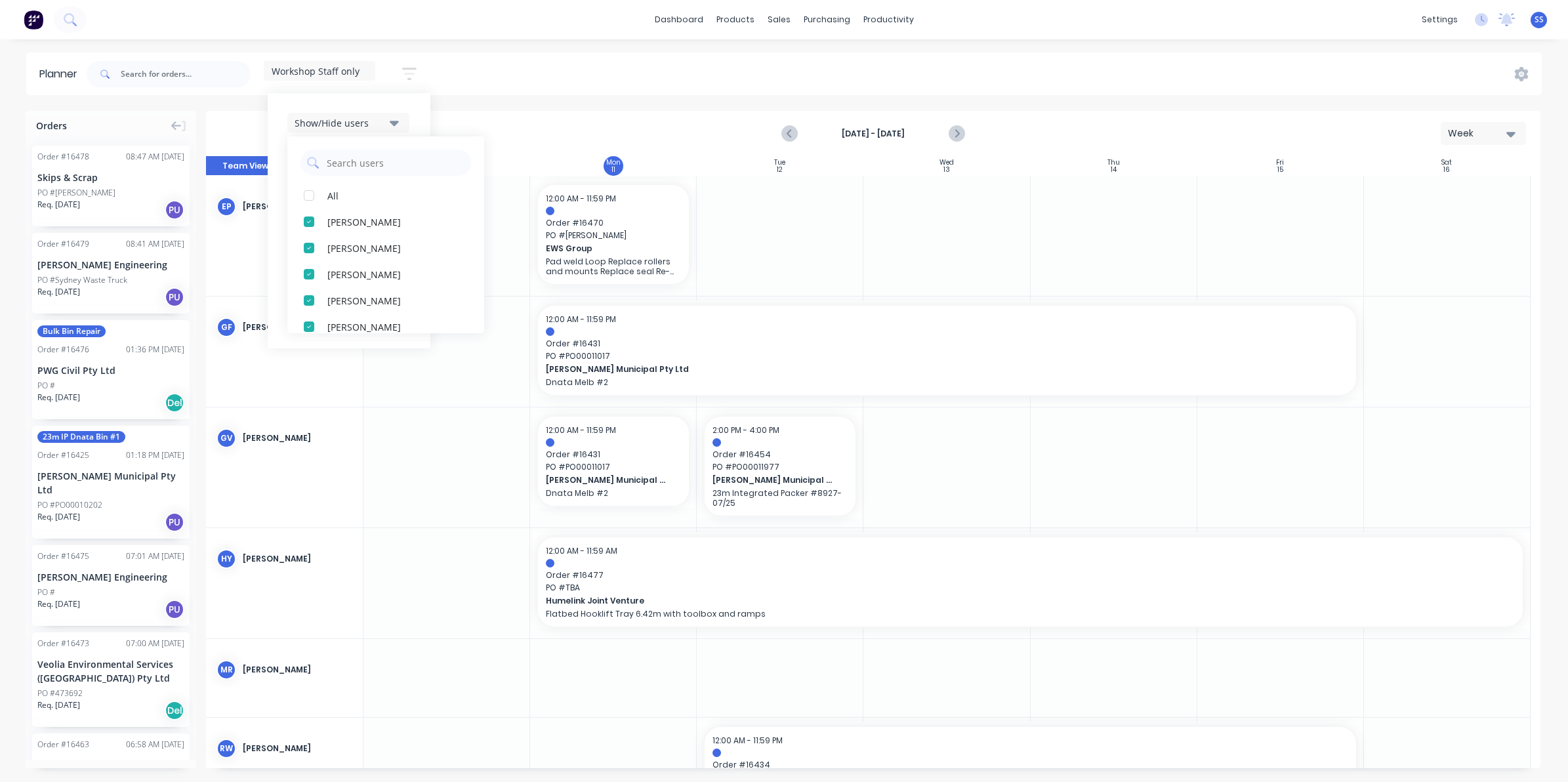
click at [489, 74] on div "Workshop Staff only Save new view None edit Workshop Staff only (Default) edit …" at bounding box center [813, 74] width 1459 height 39
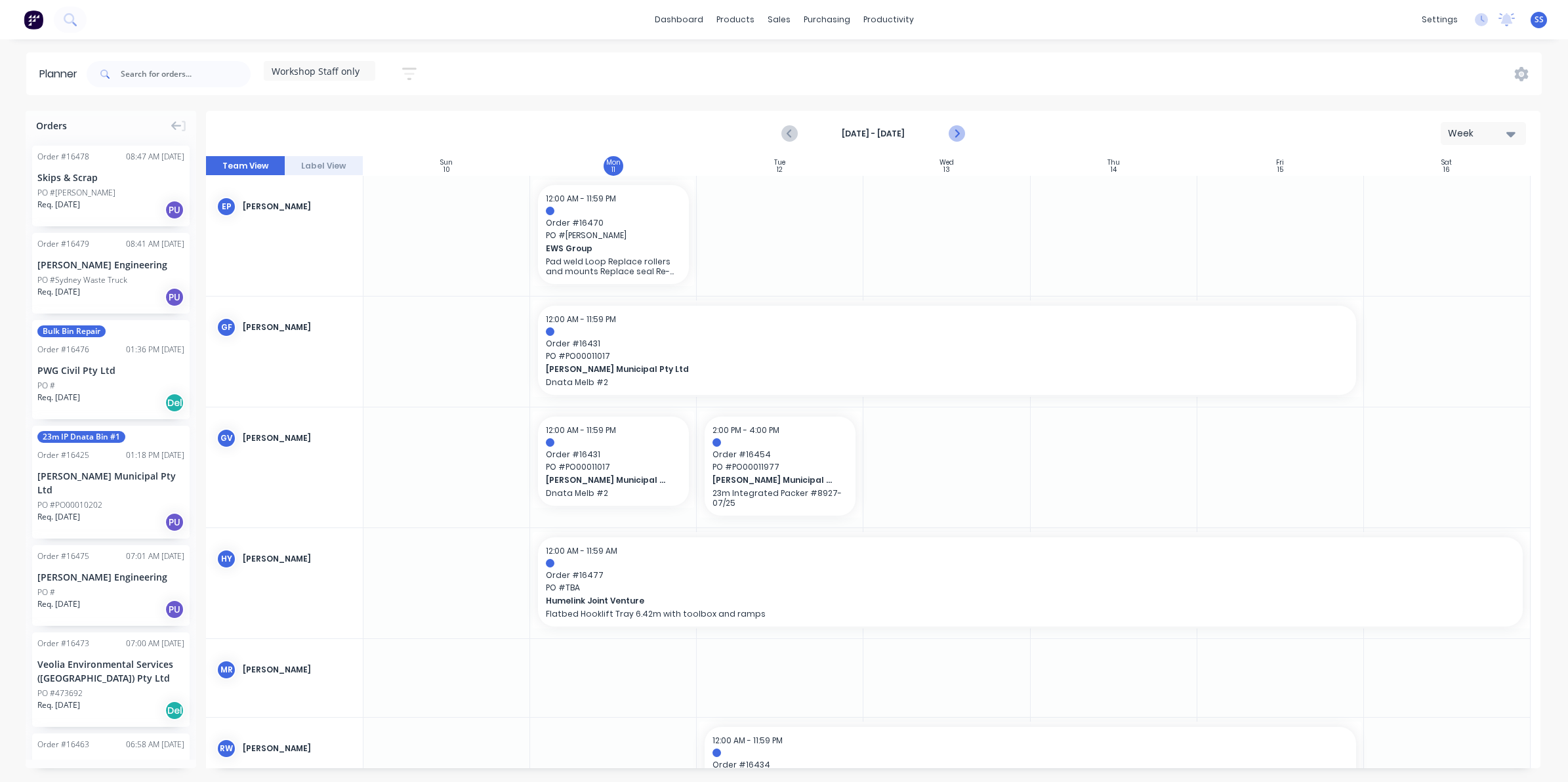
click at [959, 134] on icon "Next page" at bounding box center [956, 134] width 6 height 10
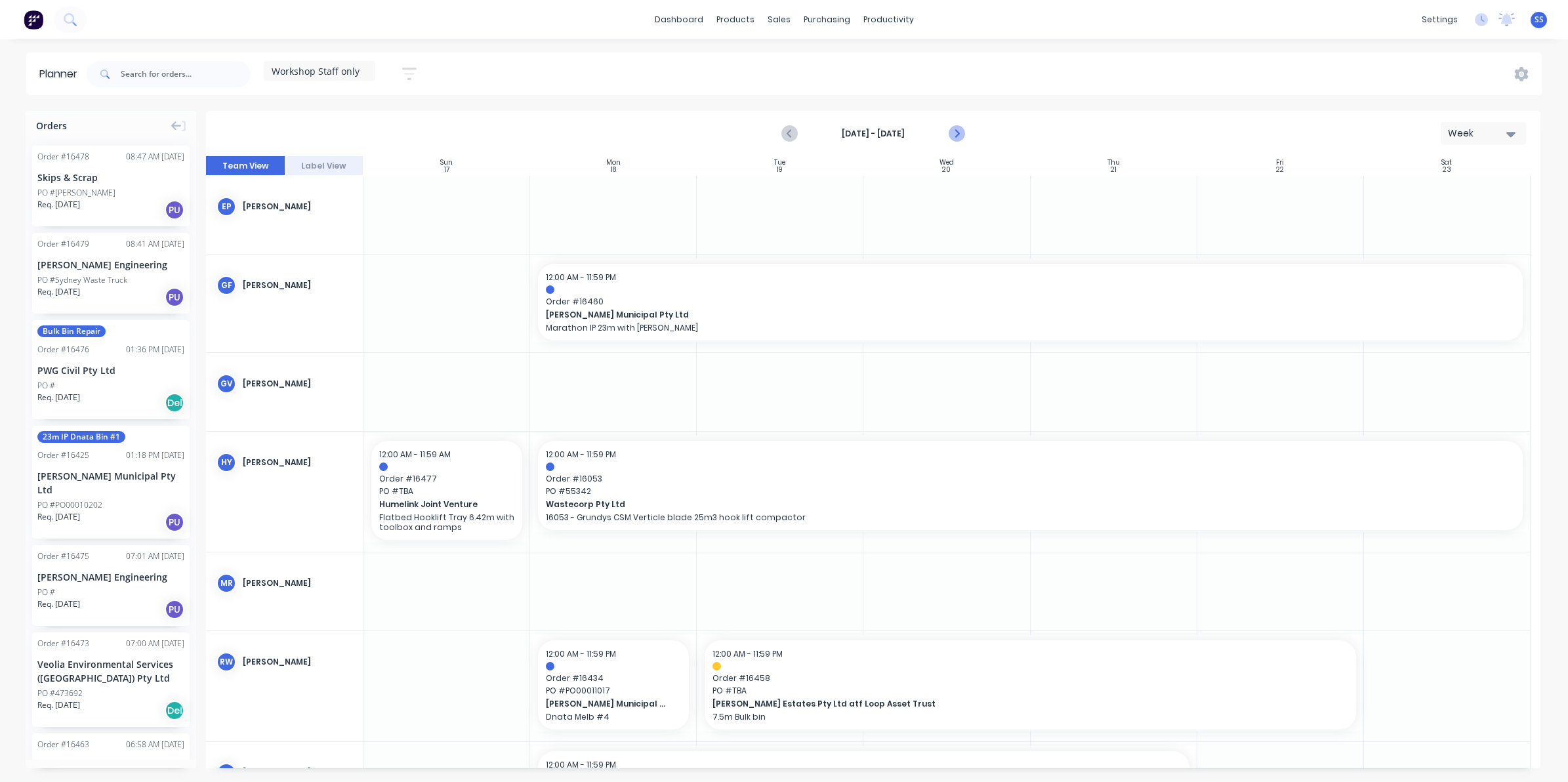
click at [959, 134] on icon "Next page" at bounding box center [956, 134] width 6 height 10
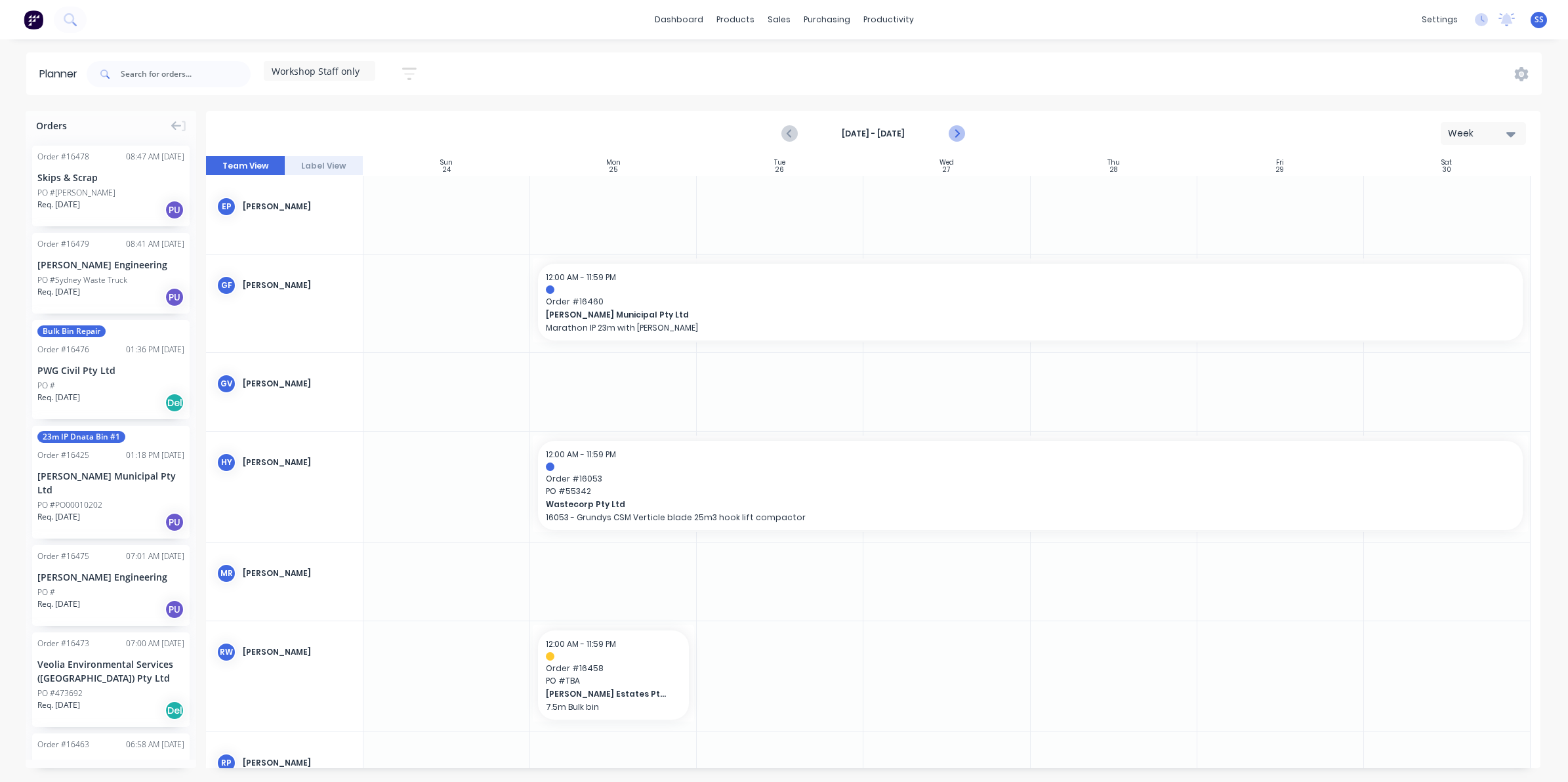
click at [959, 134] on icon "Next page" at bounding box center [956, 134] width 6 height 10
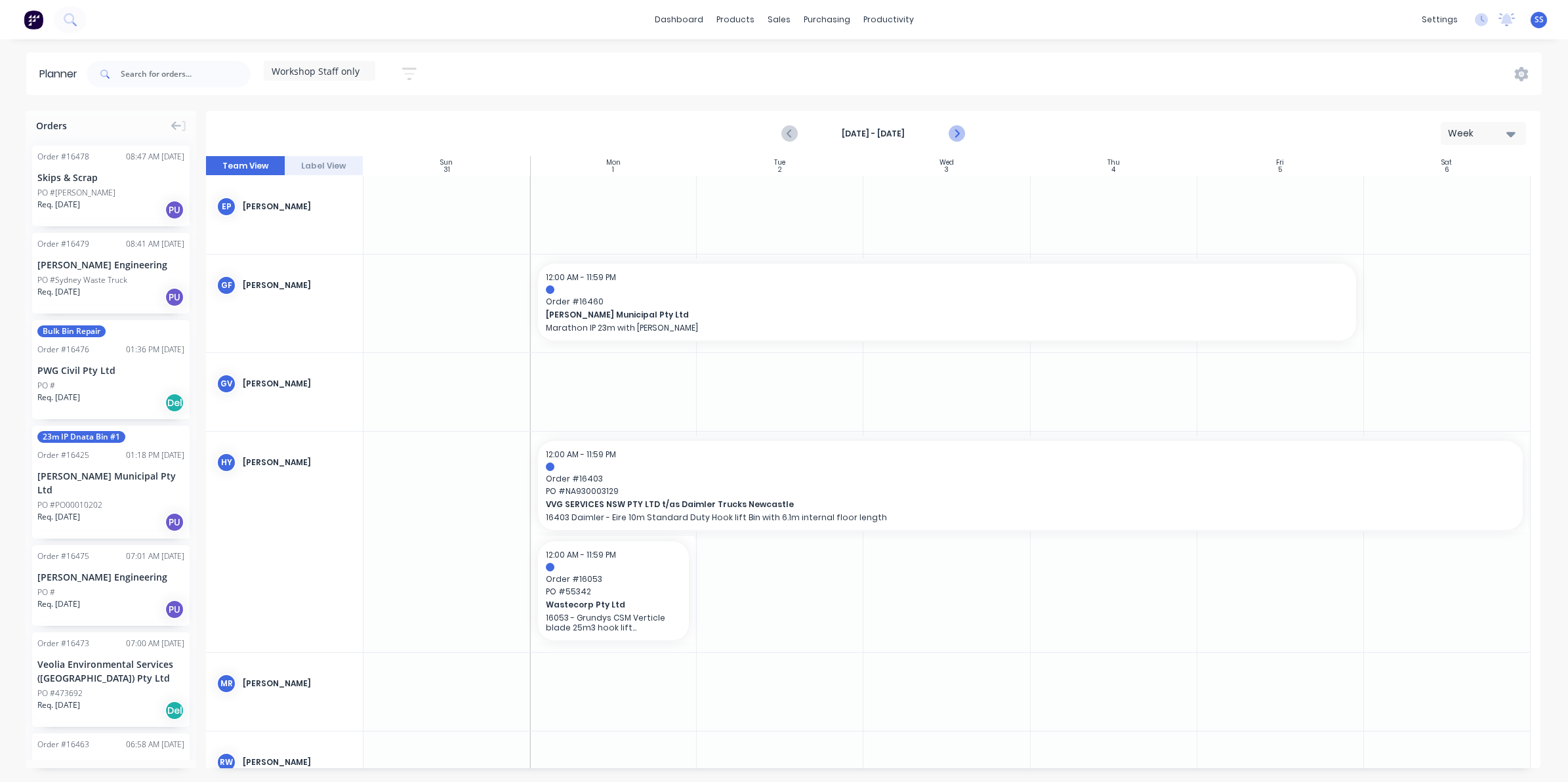
click at [957, 135] on icon "Next page" at bounding box center [956, 134] width 6 height 10
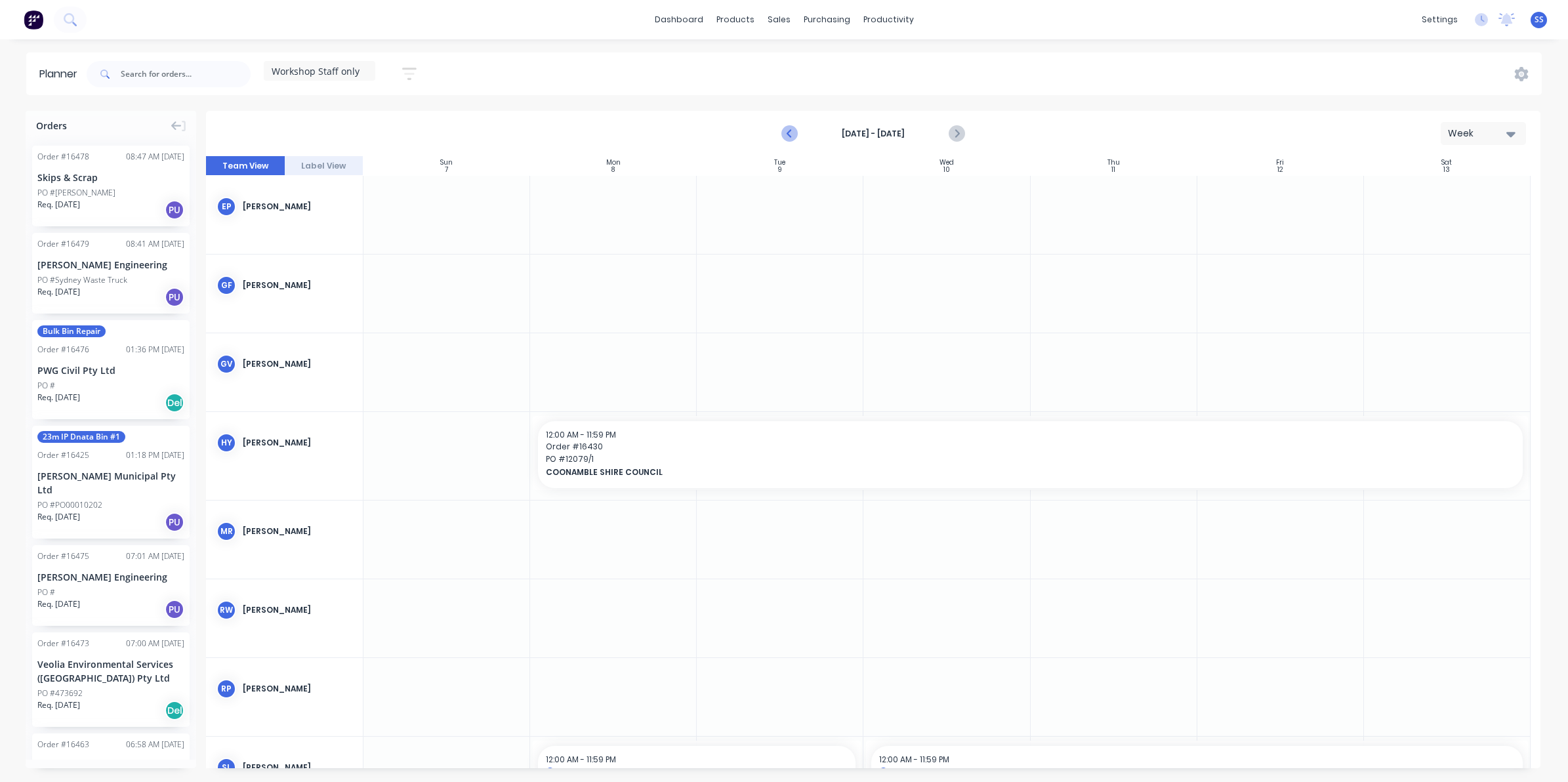
click at [785, 132] on icon "Previous page" at bounding box center [790, 134] width 16 height 16
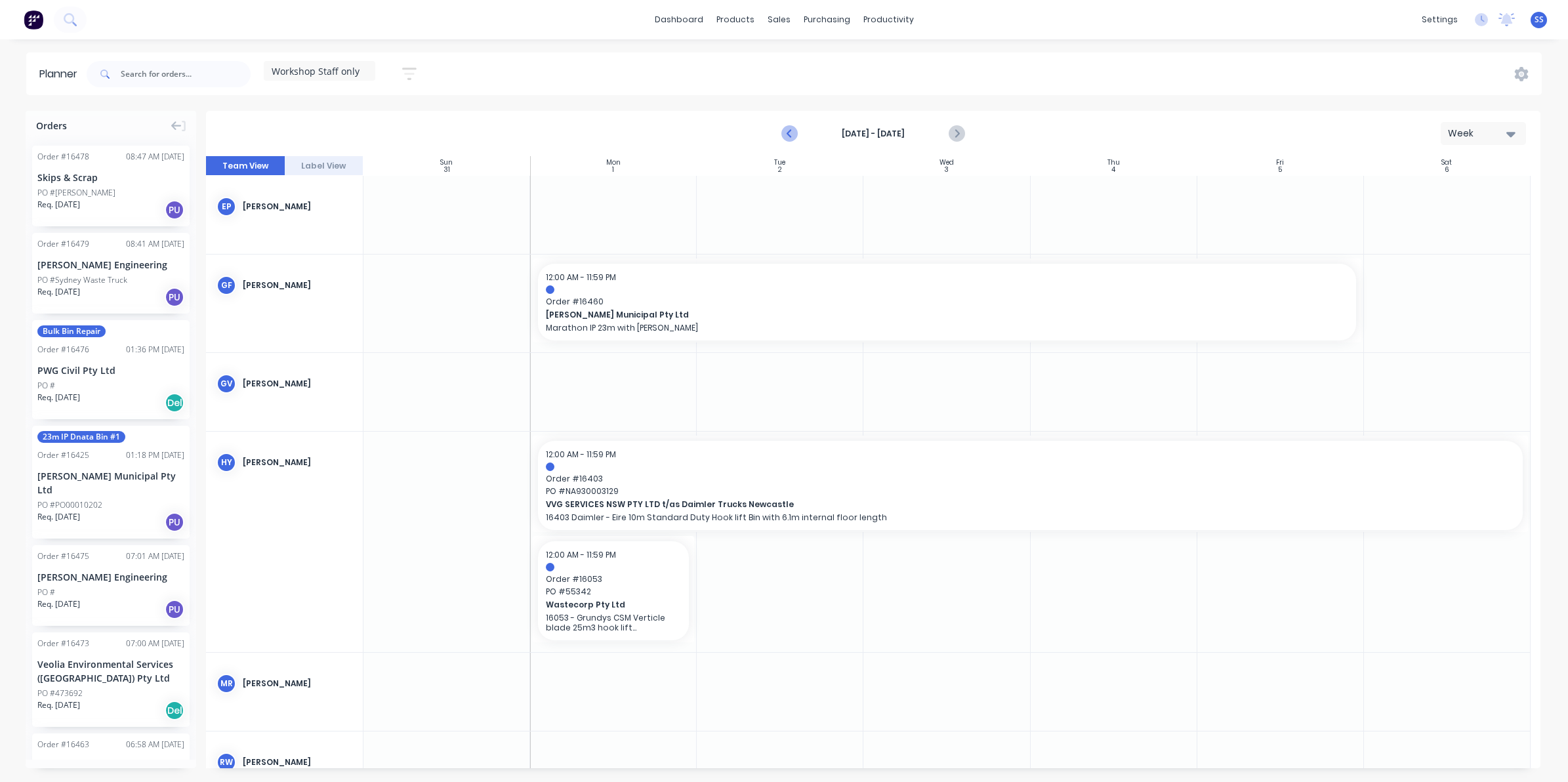
click at [785, 132] on icon "Previous page" at bounding box center [790, 134] width 16 height 16
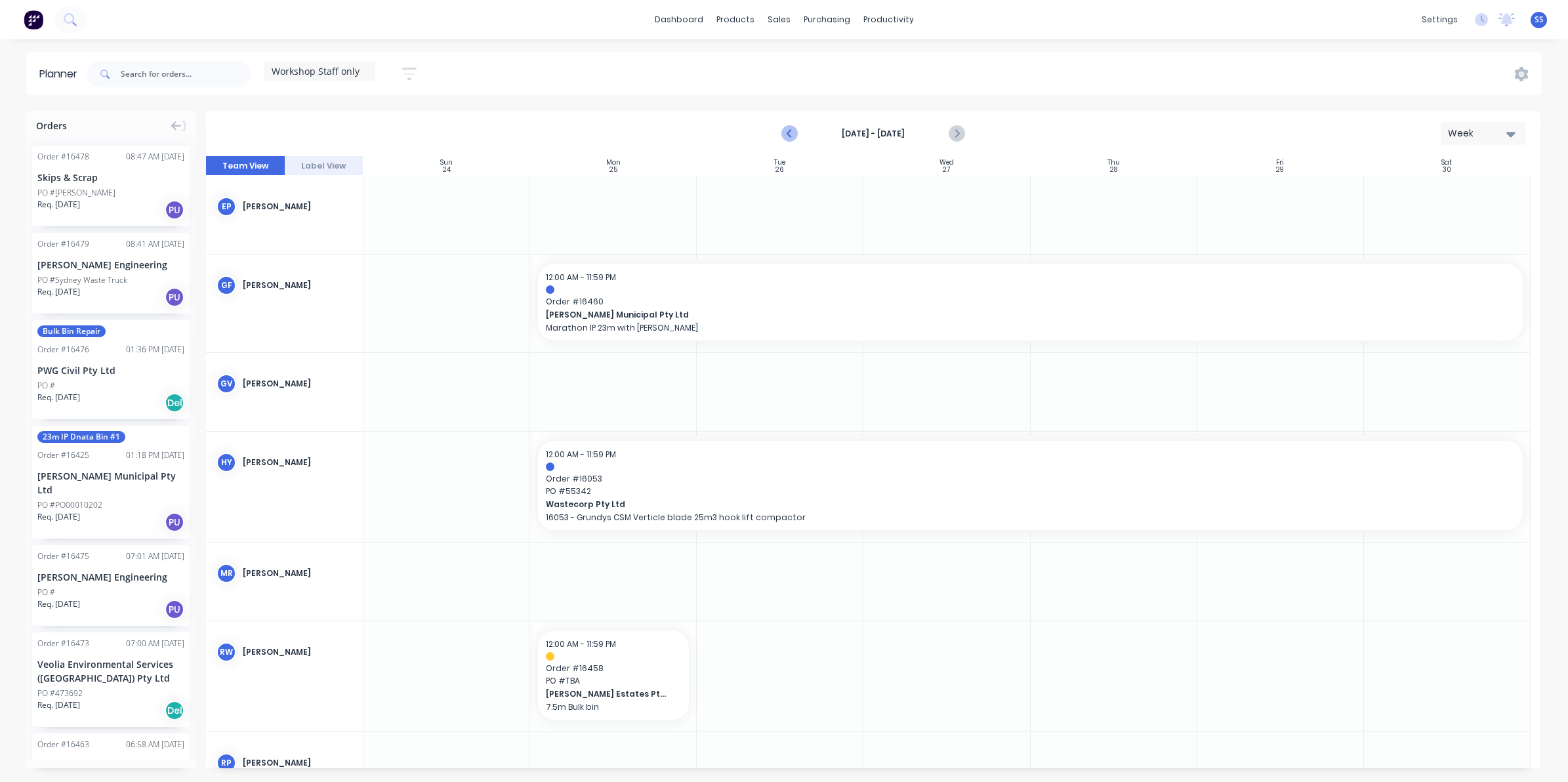
click at [785, 132] on icon "Previous page" at bounding box center [790, 134] width 16 height 16
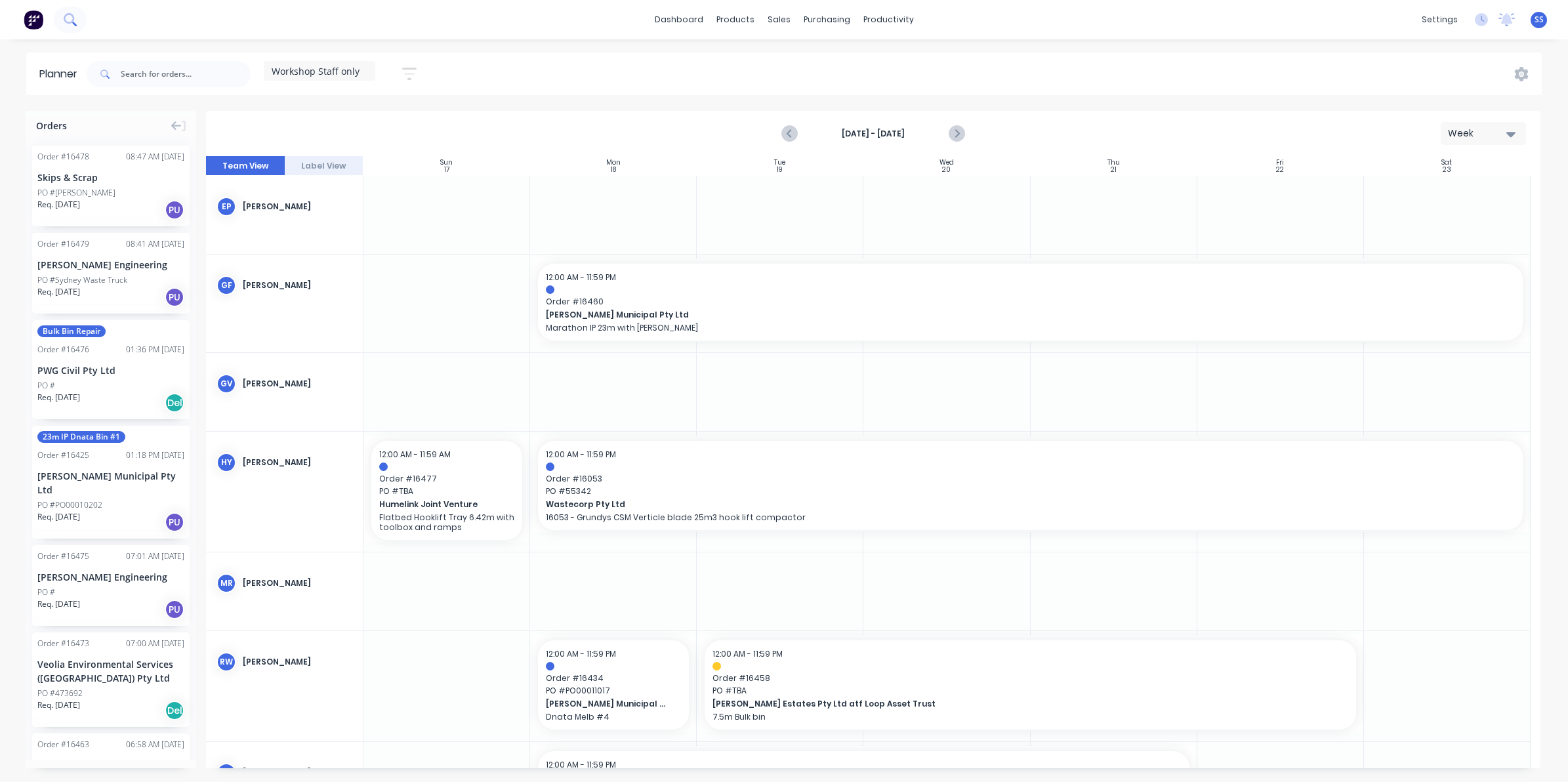
click at [69, 17] on icon at bounding box center [69, 19] width 12 height 12
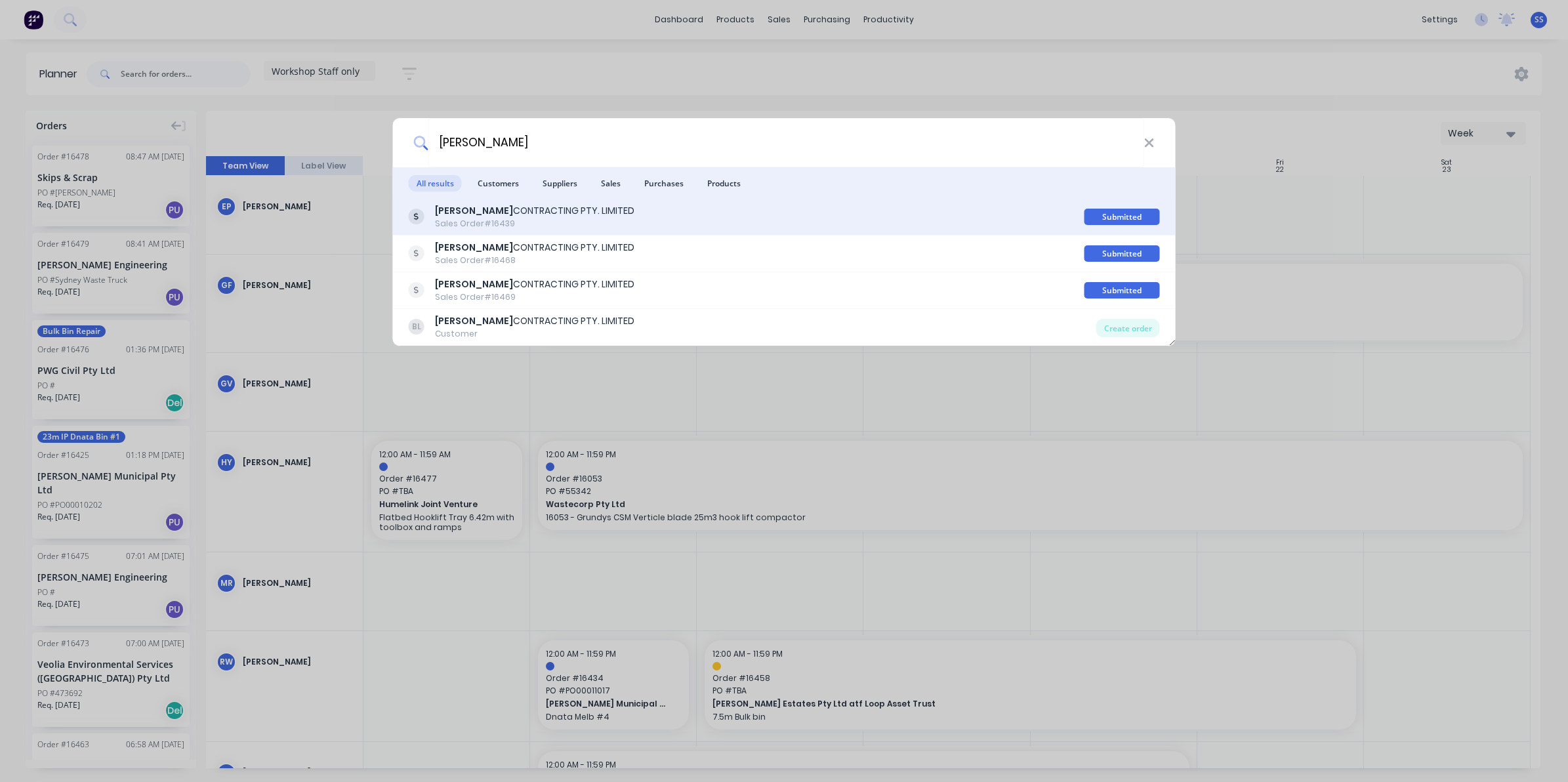
type input "[PERSON_NAME]"
click at [471, 210] on div "[PERSON_NAME] CONTRACTING PTY. LIMITED" at bounding box center [535, 210] width 199 height 14
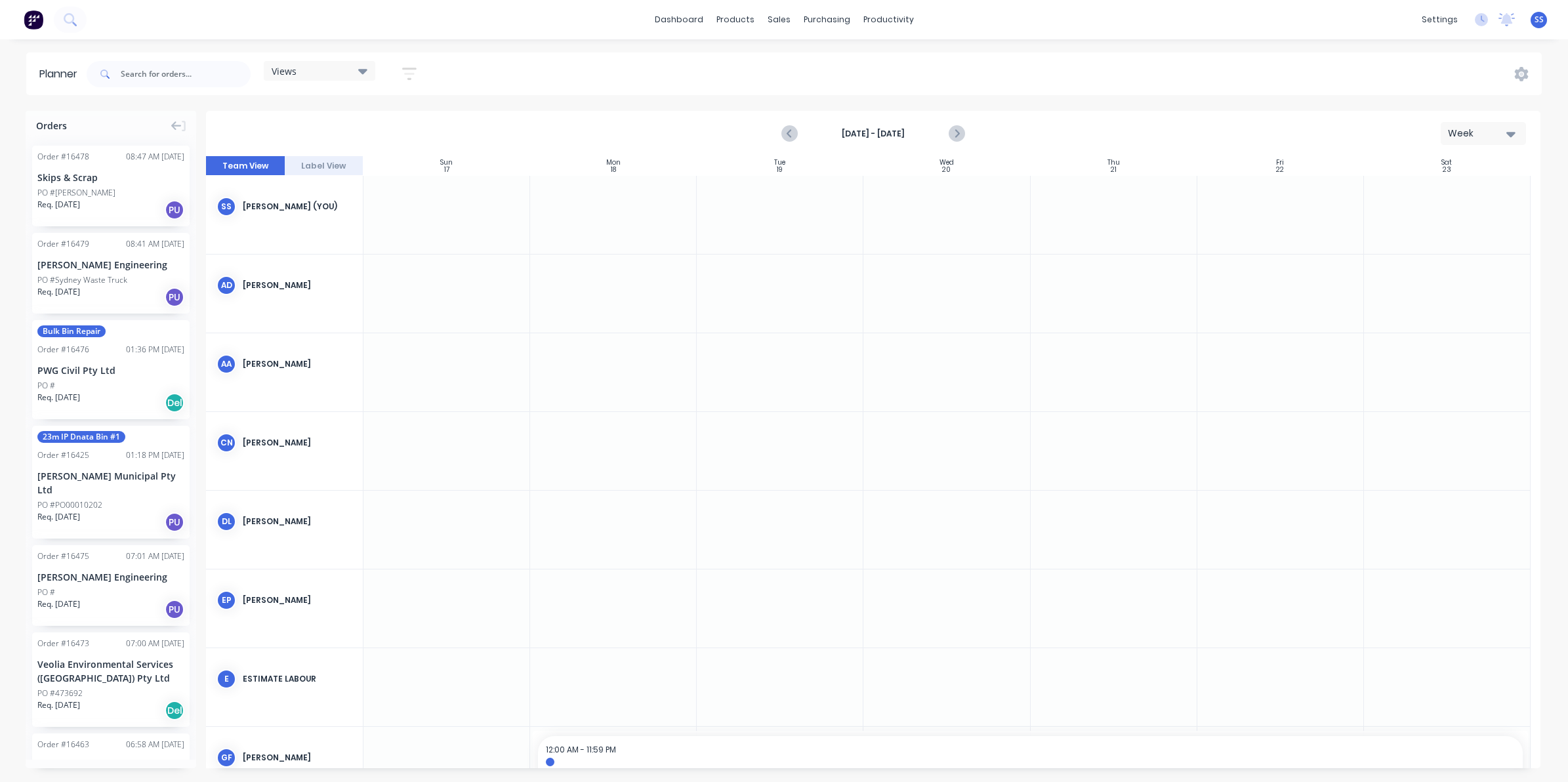
click at [286, 64] on span "Views" at bounding box center [284, 71] width 25 height 14
click at [301, 215] on button "Workshop Staff only" at bounding box center [344, 220] width 140 height 15
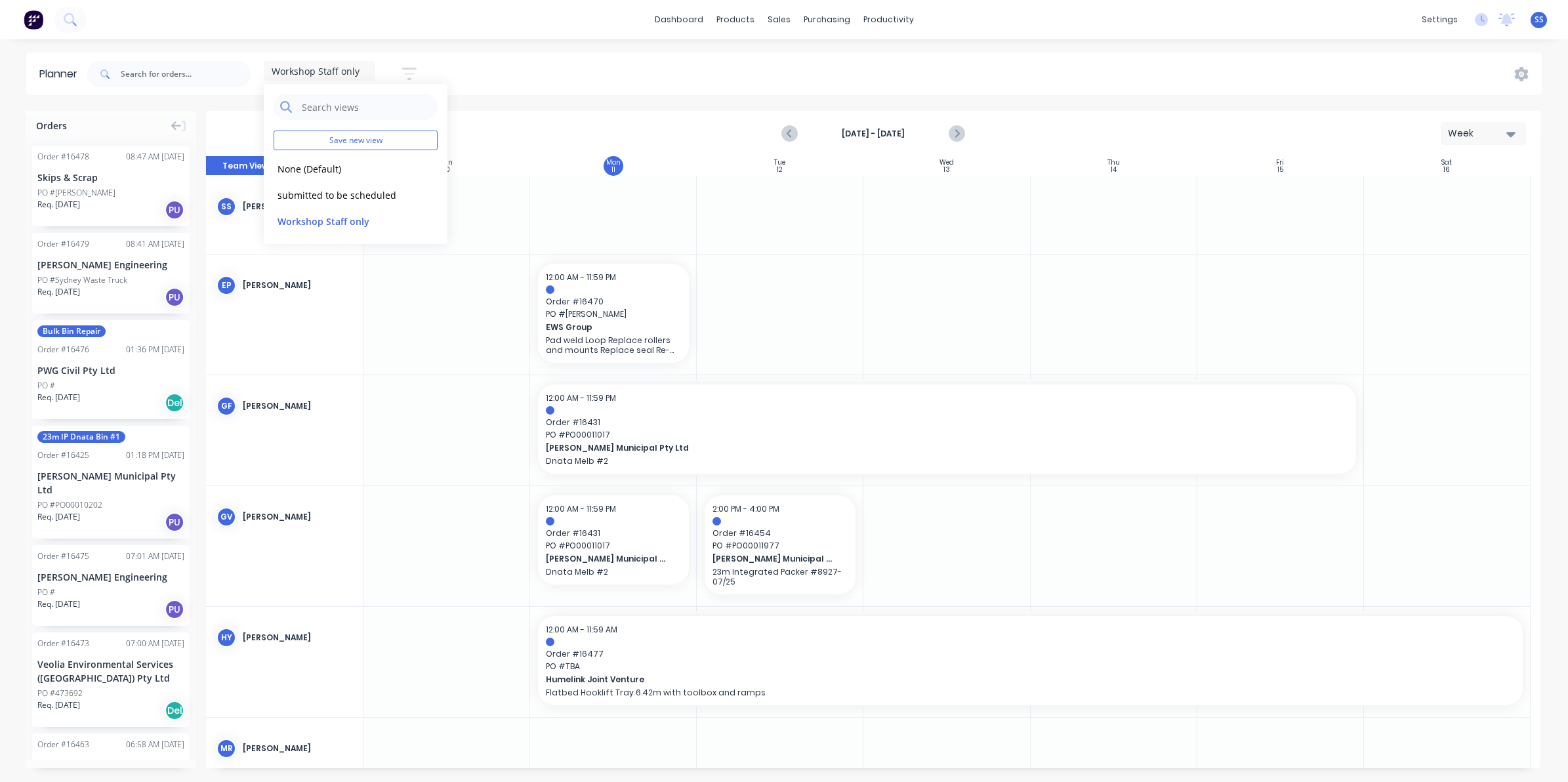
click at [245, 207] on div "[PERSON_NAME] (You)" at bounding box center [297, 206] width 109 height 12
click at [415, 80] on icon "button" at bounding box center [409, 74] width 14 height 17
click at [338, 124] on div "Show/Hide users" at bounding box center [340, 122] width 92 height 14
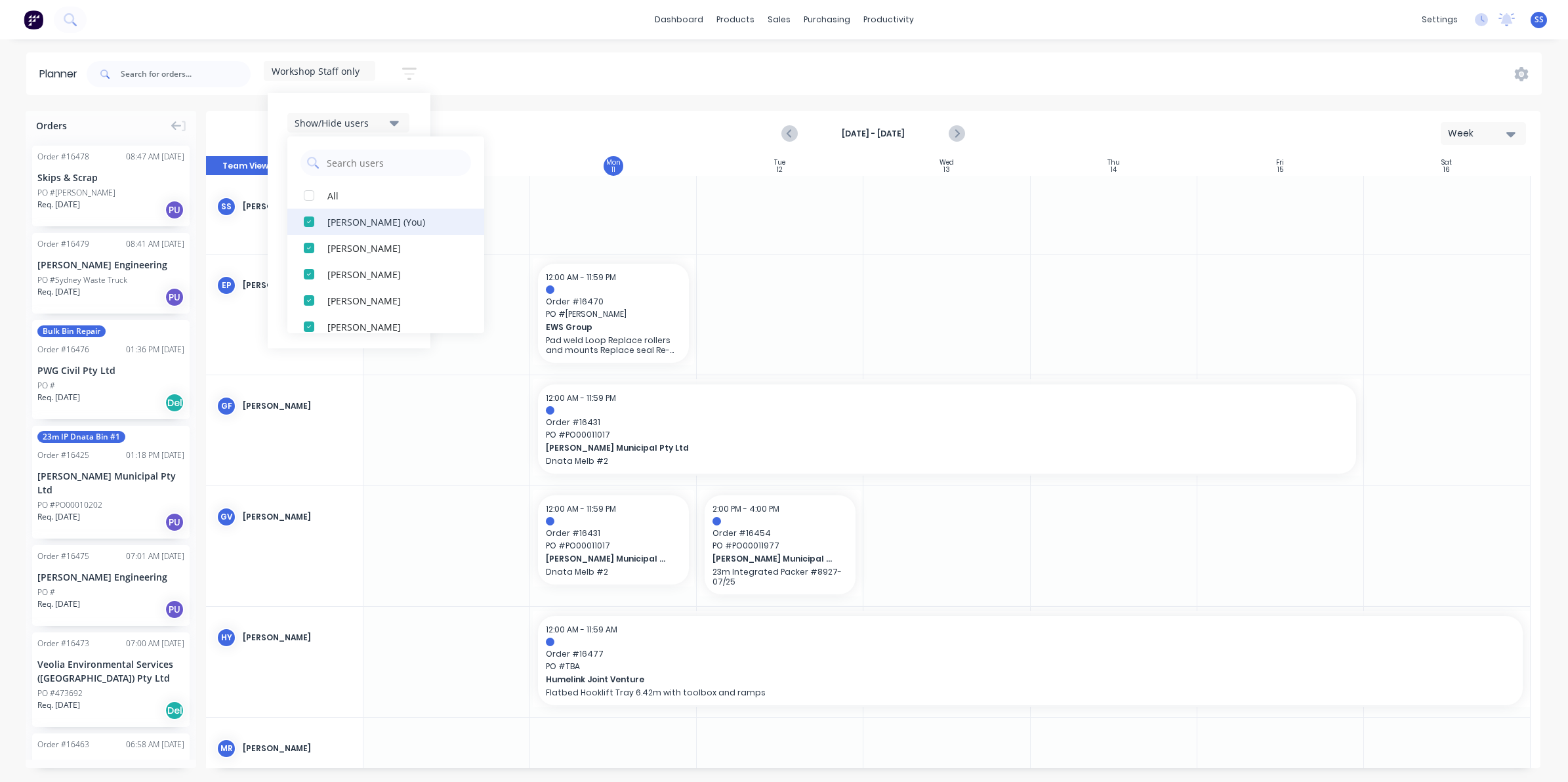
click at [341, 226] on div "[PERSON_NAME] (You)" at bounding box center [392, 221] width 131 height 14
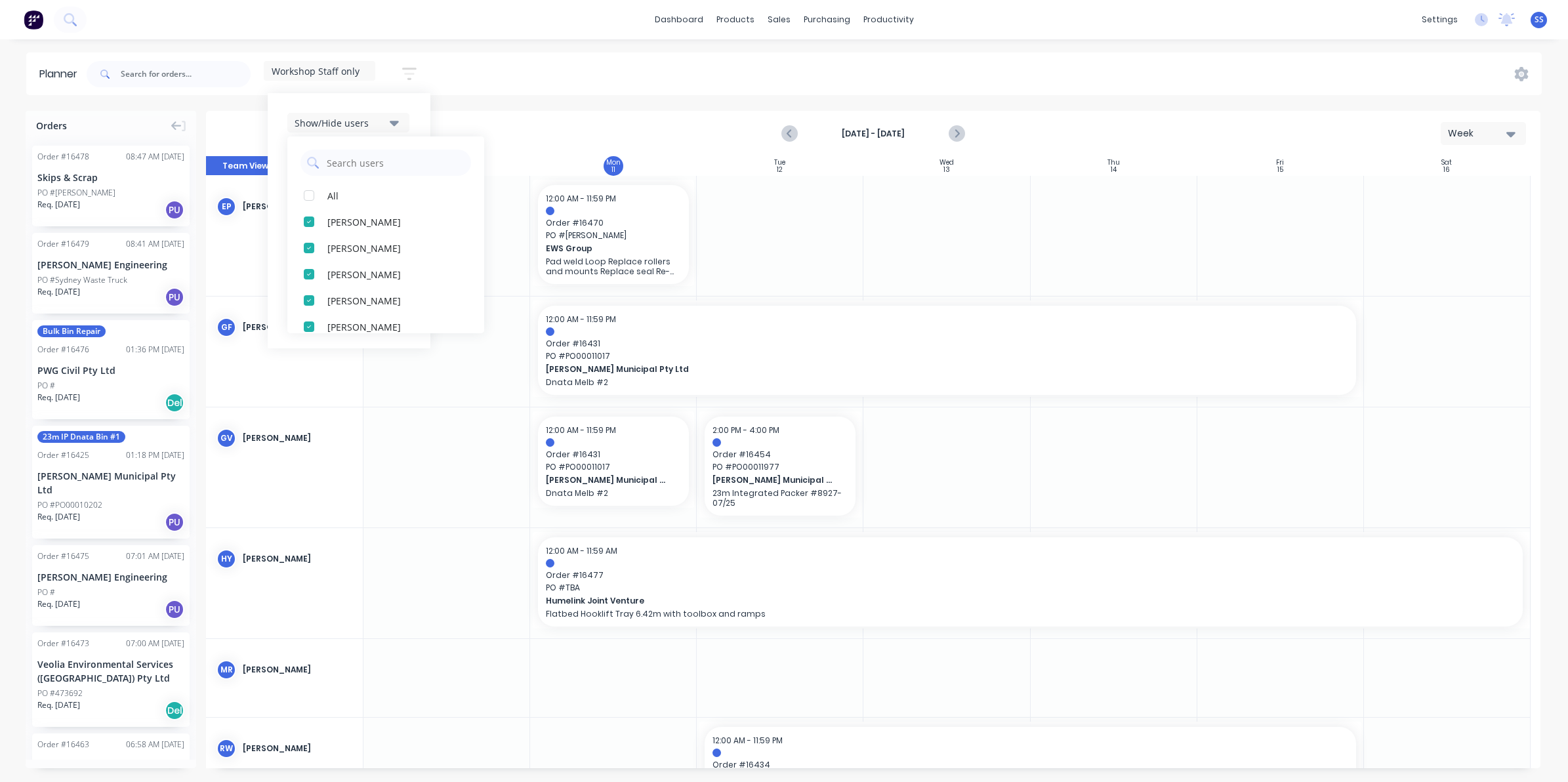
click at [231, 163] on button "Team View" at bounding box center [246, 165] width 78 height 20
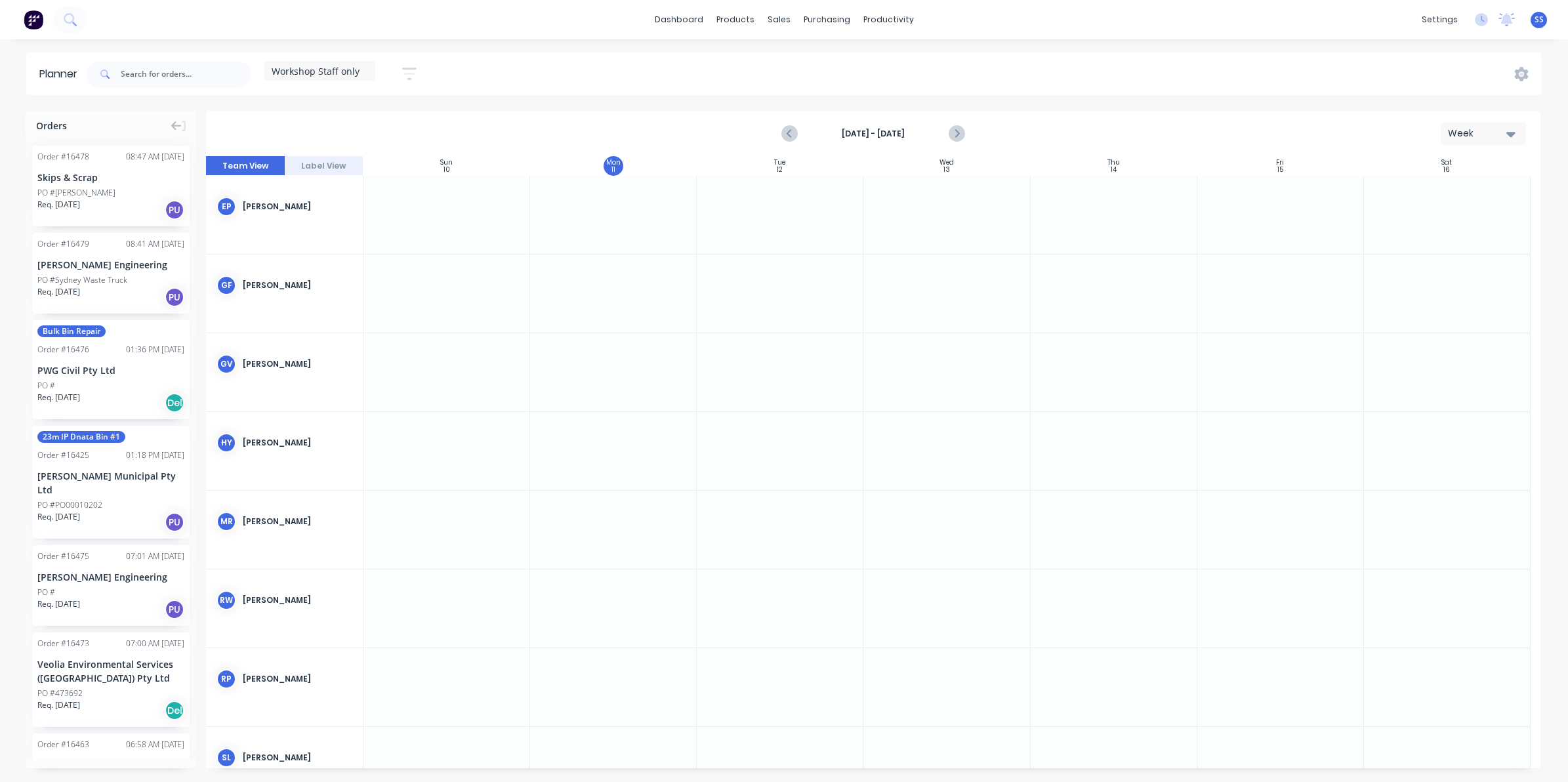
click at [333, 67] on span "Workshop Staff only" at bounding box center [316, 71] width 88 height 14
click at [430, 221] on button "edit" at bounding box center [426, 220] width 17 height 14
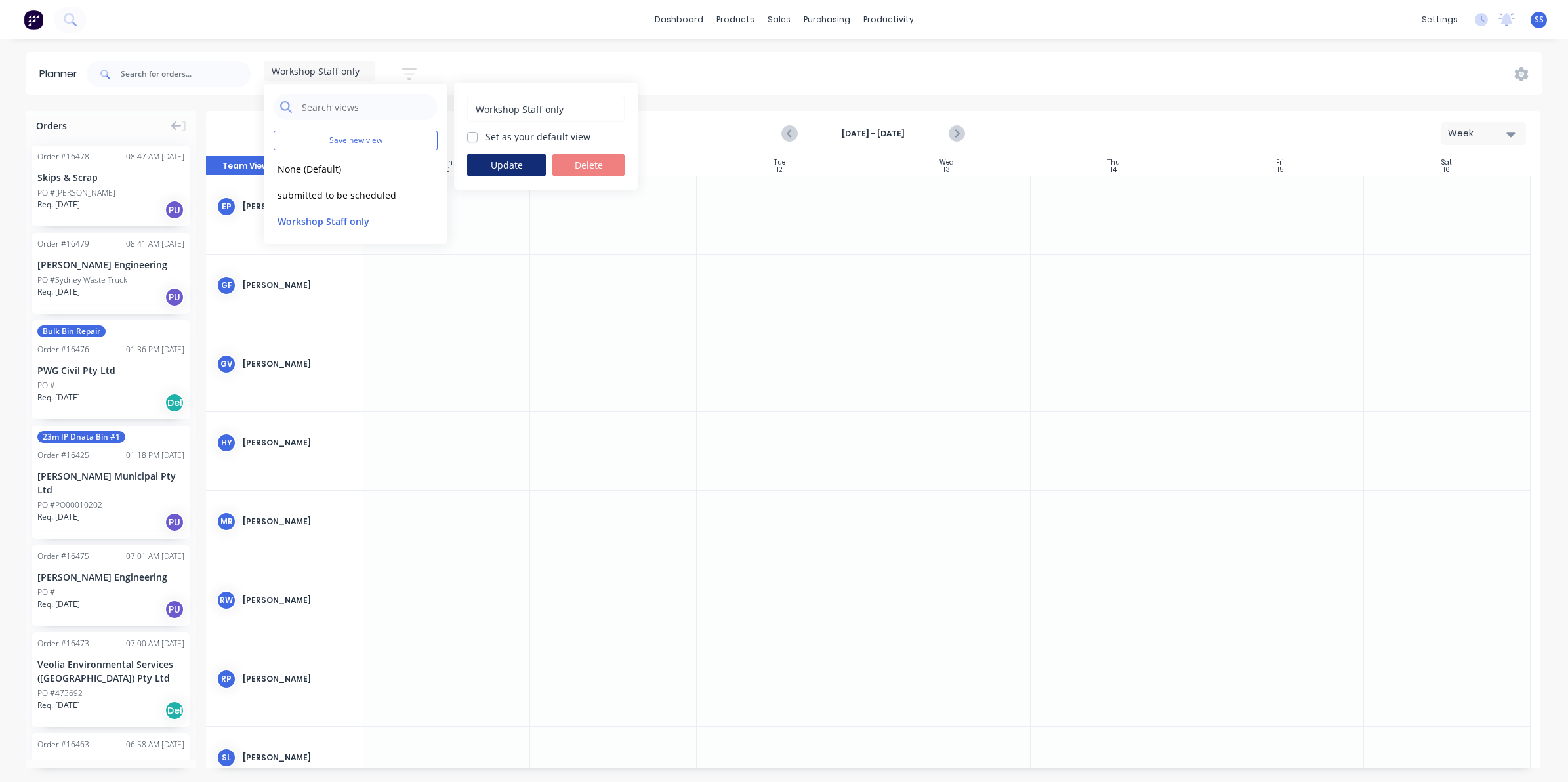
click at [491, 162] on button "Update" at bounding box center [506, 164] width 78 height 23
click at [224, 162] on button "Team View" at bounding box center [246, 165] width 78 height 20
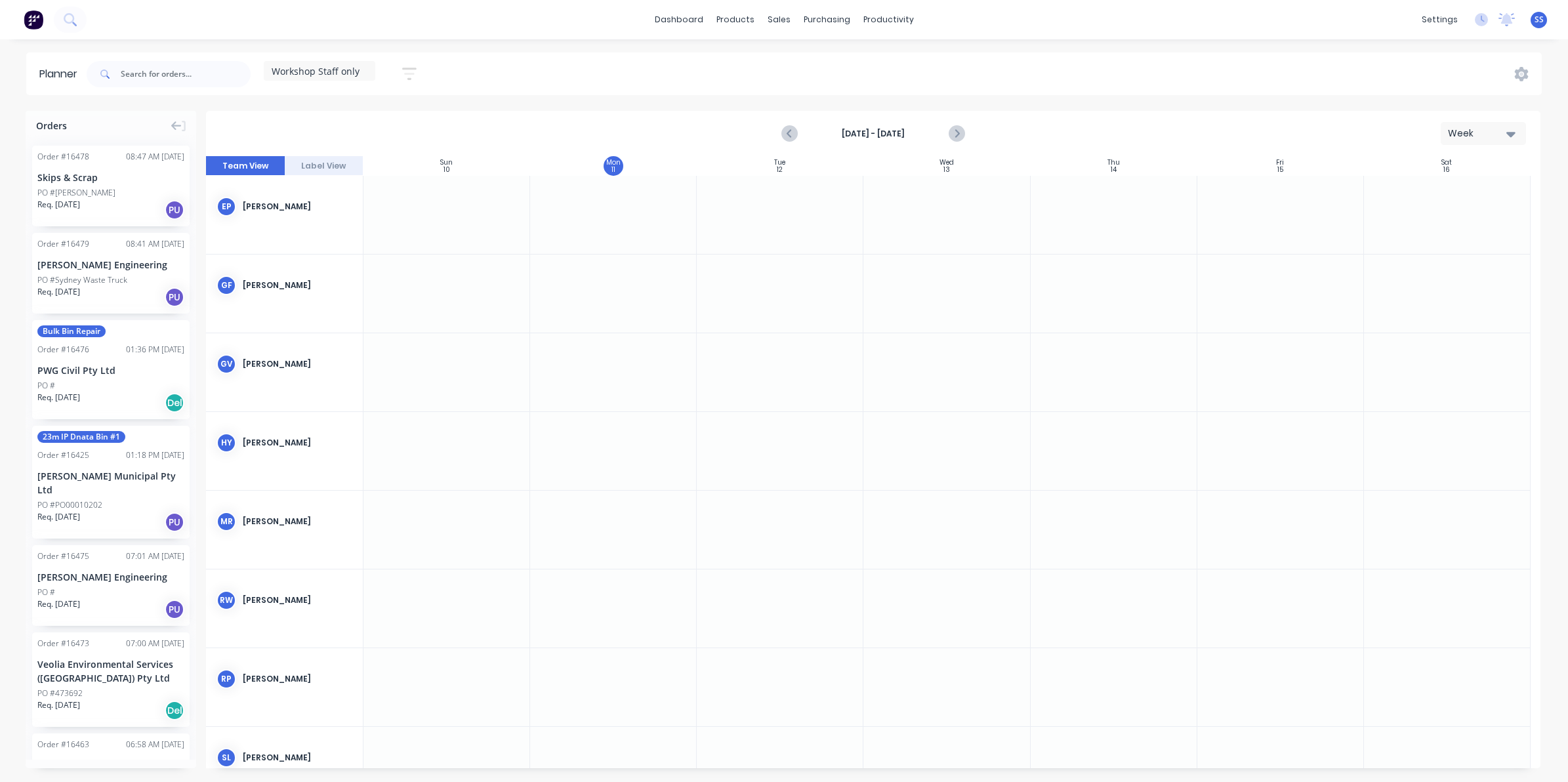
click at [277, 64] on div "Workshop Staff only" at bounding box center [319, 70] width 111 height 20
click at [320, 168] on button "None (Default)" at bounding box center [344, 168] width 140 height 15
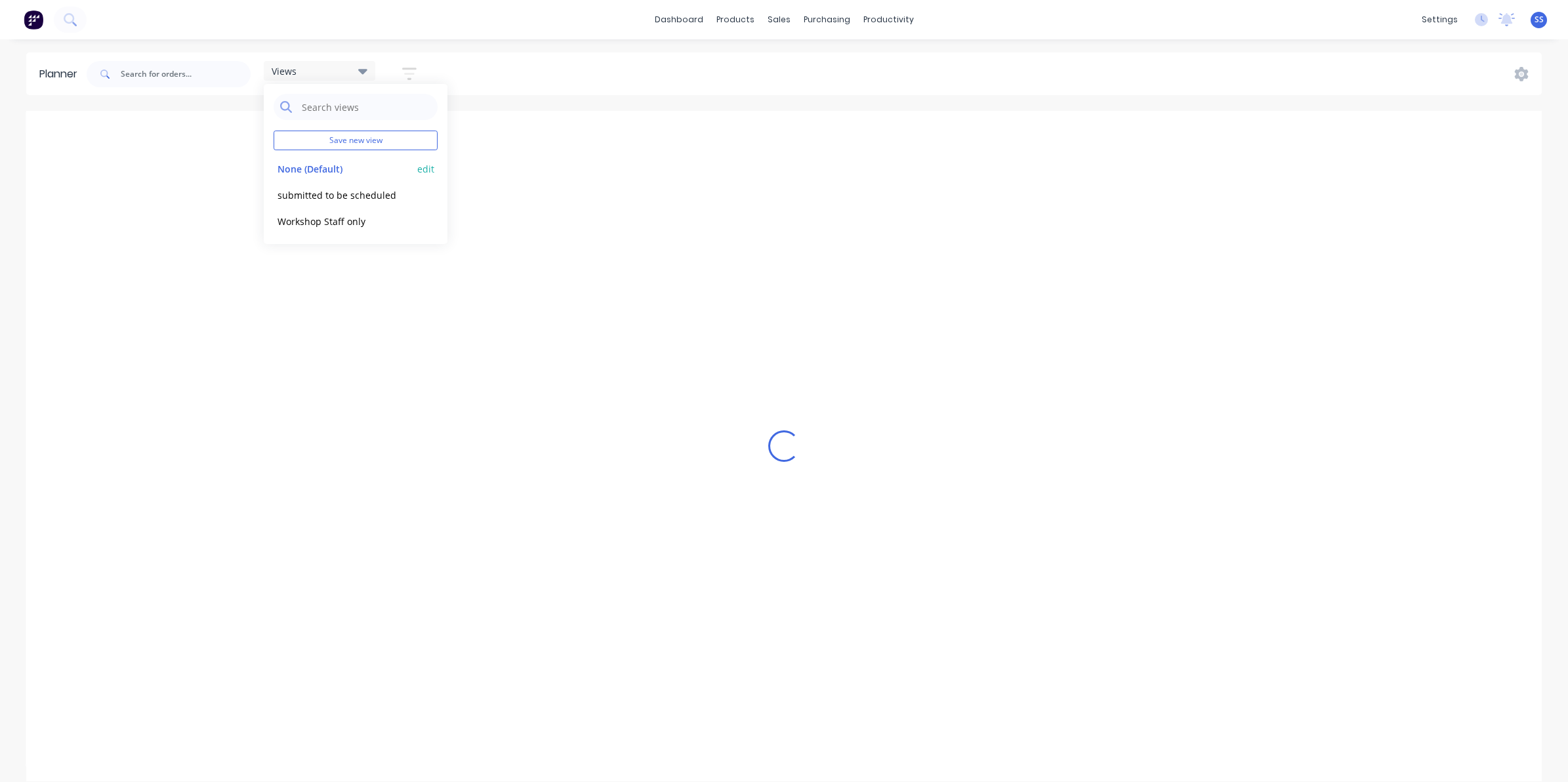
scroll to position [0, 1890]
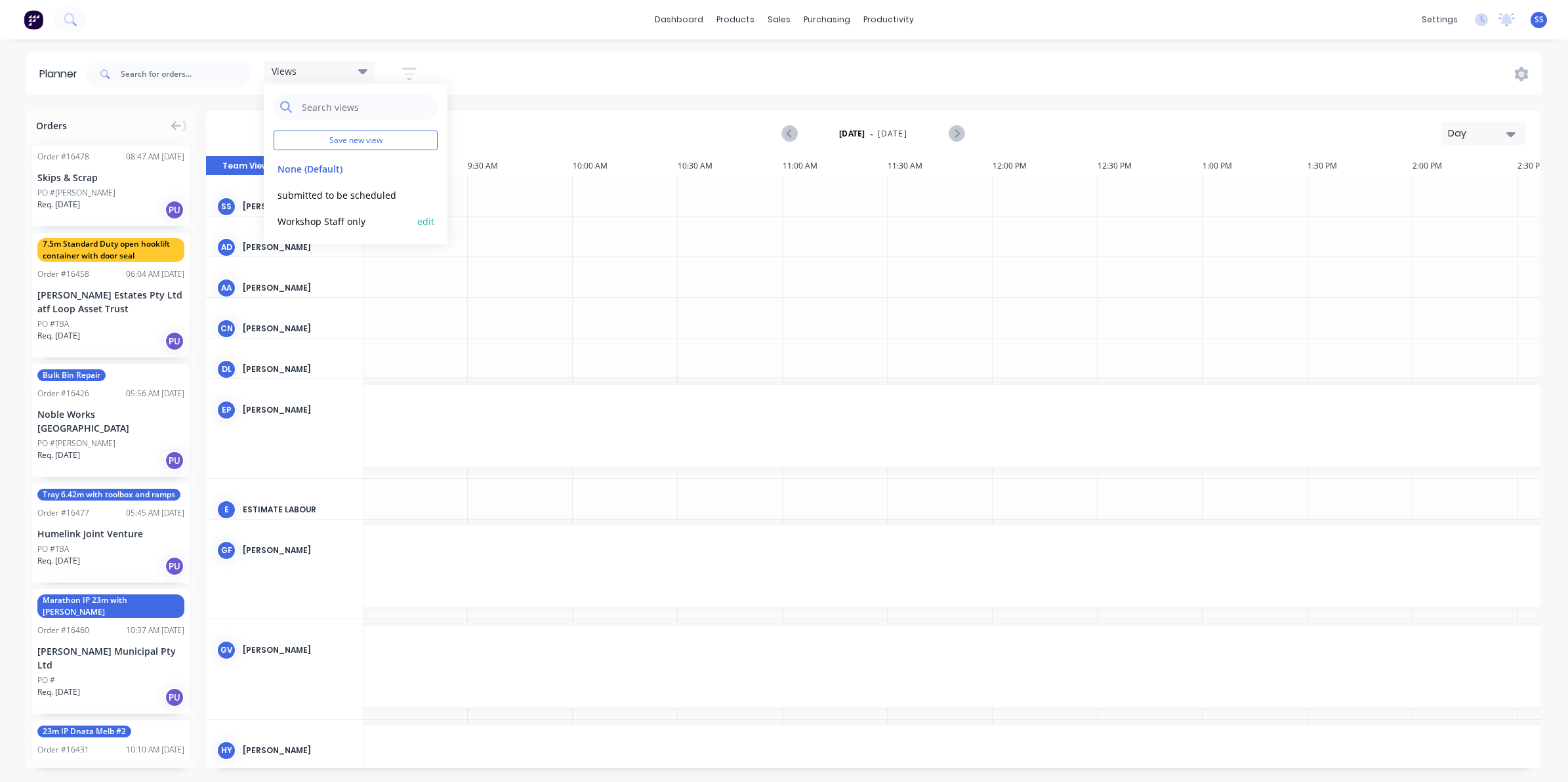
click at [314, 217] on button "Workshop Staff only" at bounding box center [344, 220] width 140 height 15
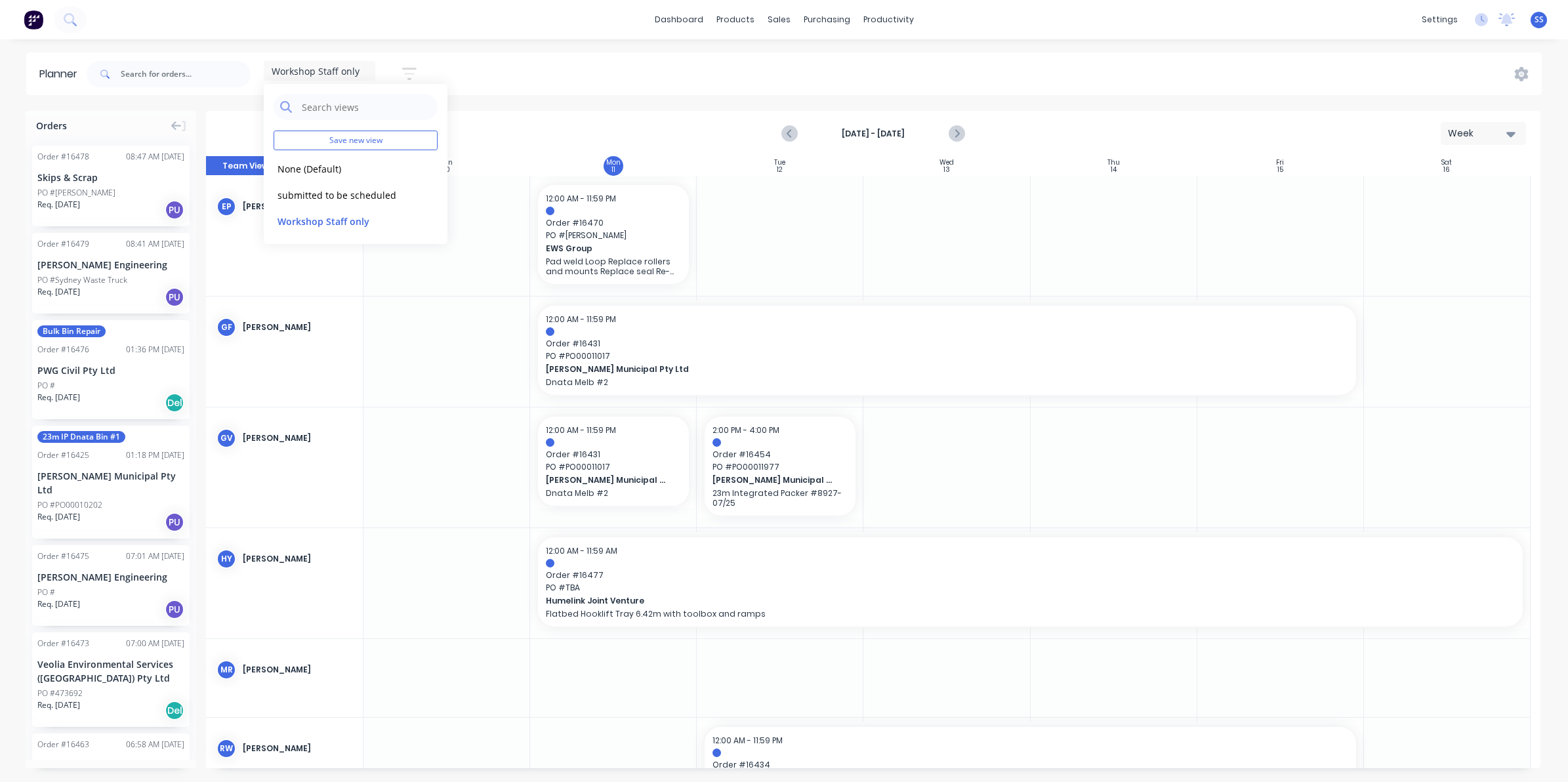
click at [620, 82] on div "Workshop Staff only Save new view None (Default) edit submitted to be scheduled…" at bounding box center [813, 74] width 1459 height 39
click at [136, 78] on input "text" at bounding box center [185, 74] width 130 height 26
type input "[PERSON_NAME]"
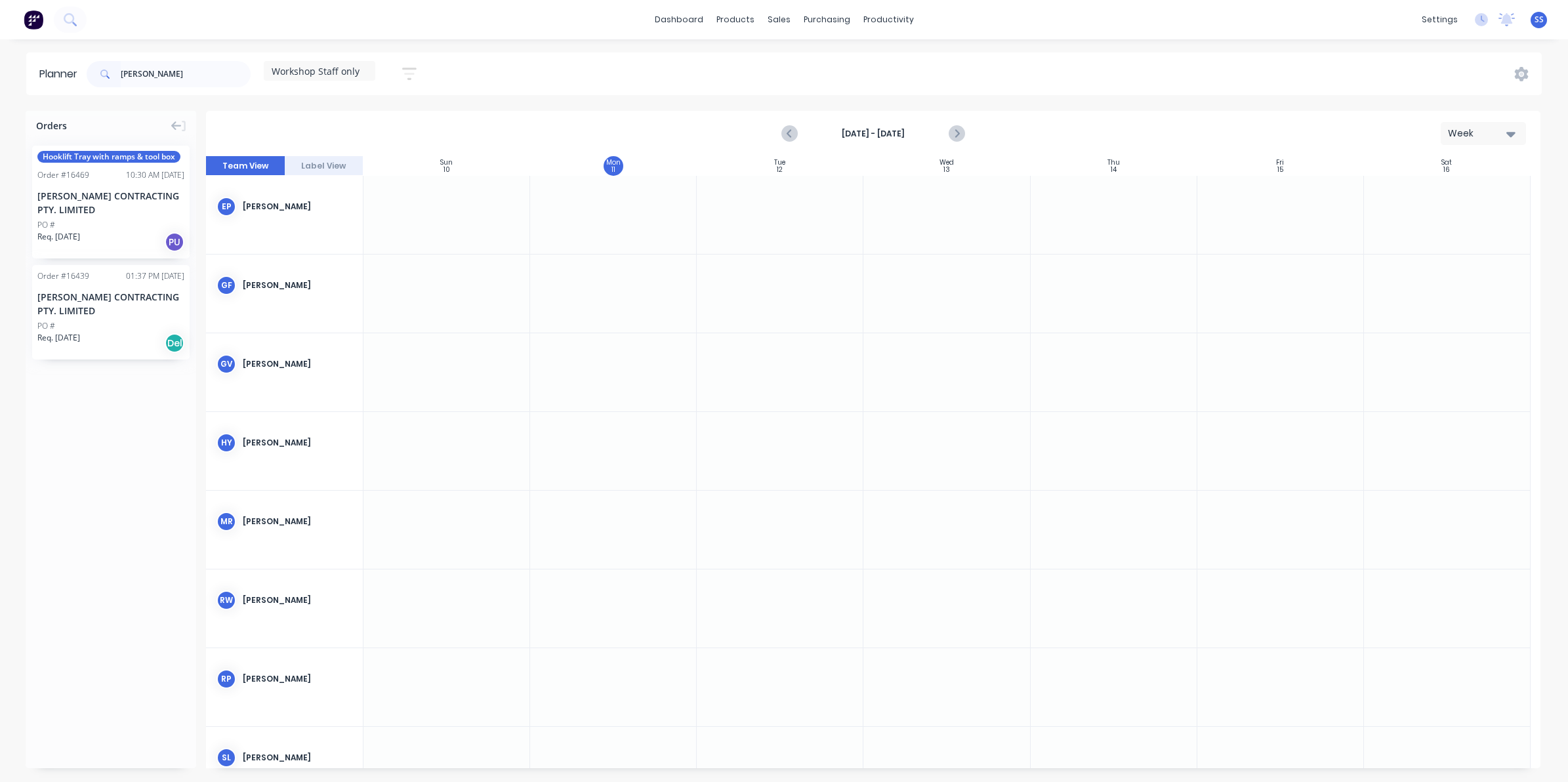
click at [80, 231] on span "Req. [DATE]" at bounding box center [59, 236] width 43 height 12
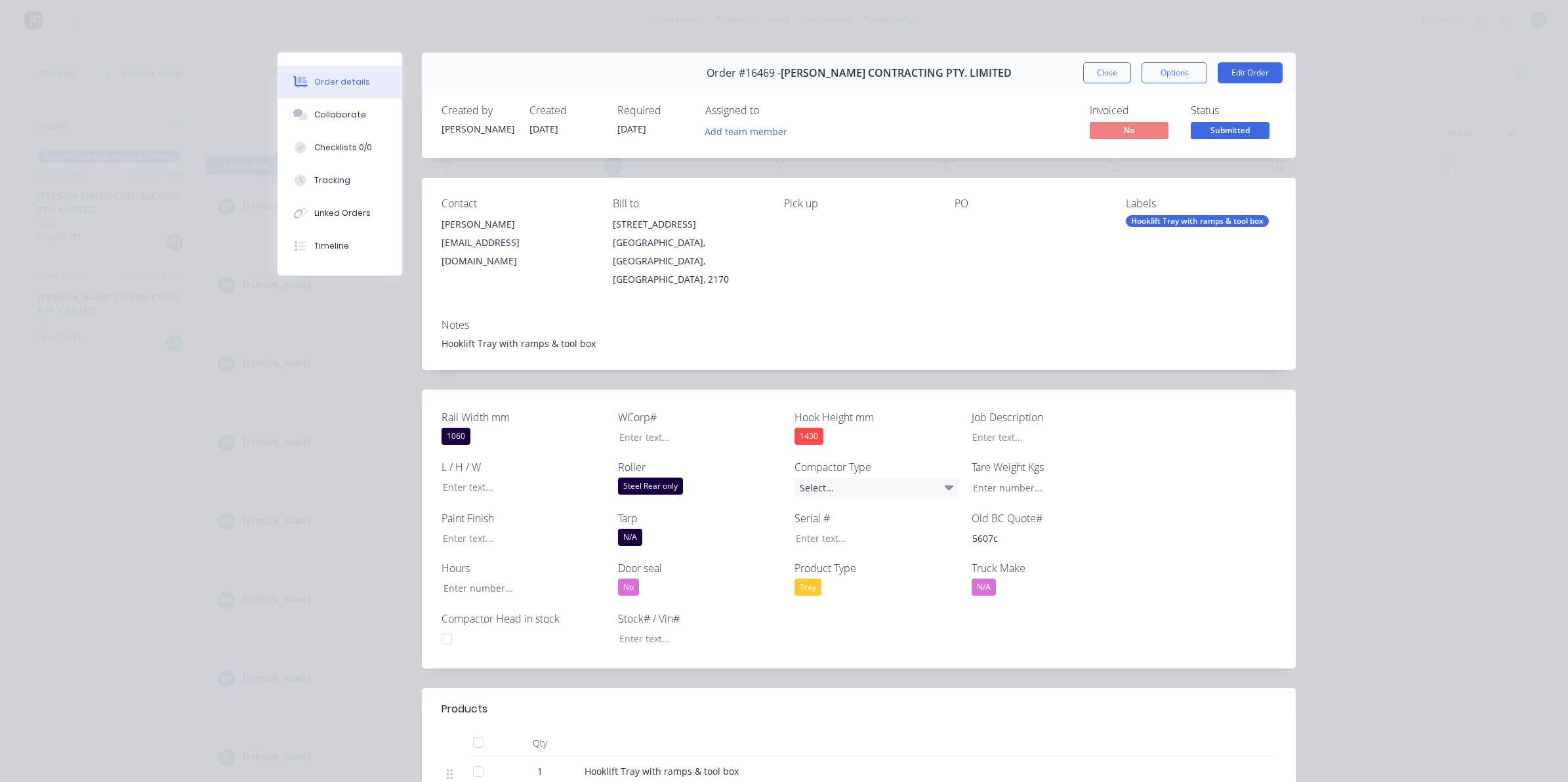
click at [21, 1] on div "Order details Collaborate Checklists 0/0 Tracking Linked Orders Timeline Order …" at bounding box center [784, 391] width 1568 height 782
click at [1103, 67] on button "Close" at bounding box center [1106, 73] width 48 height 21
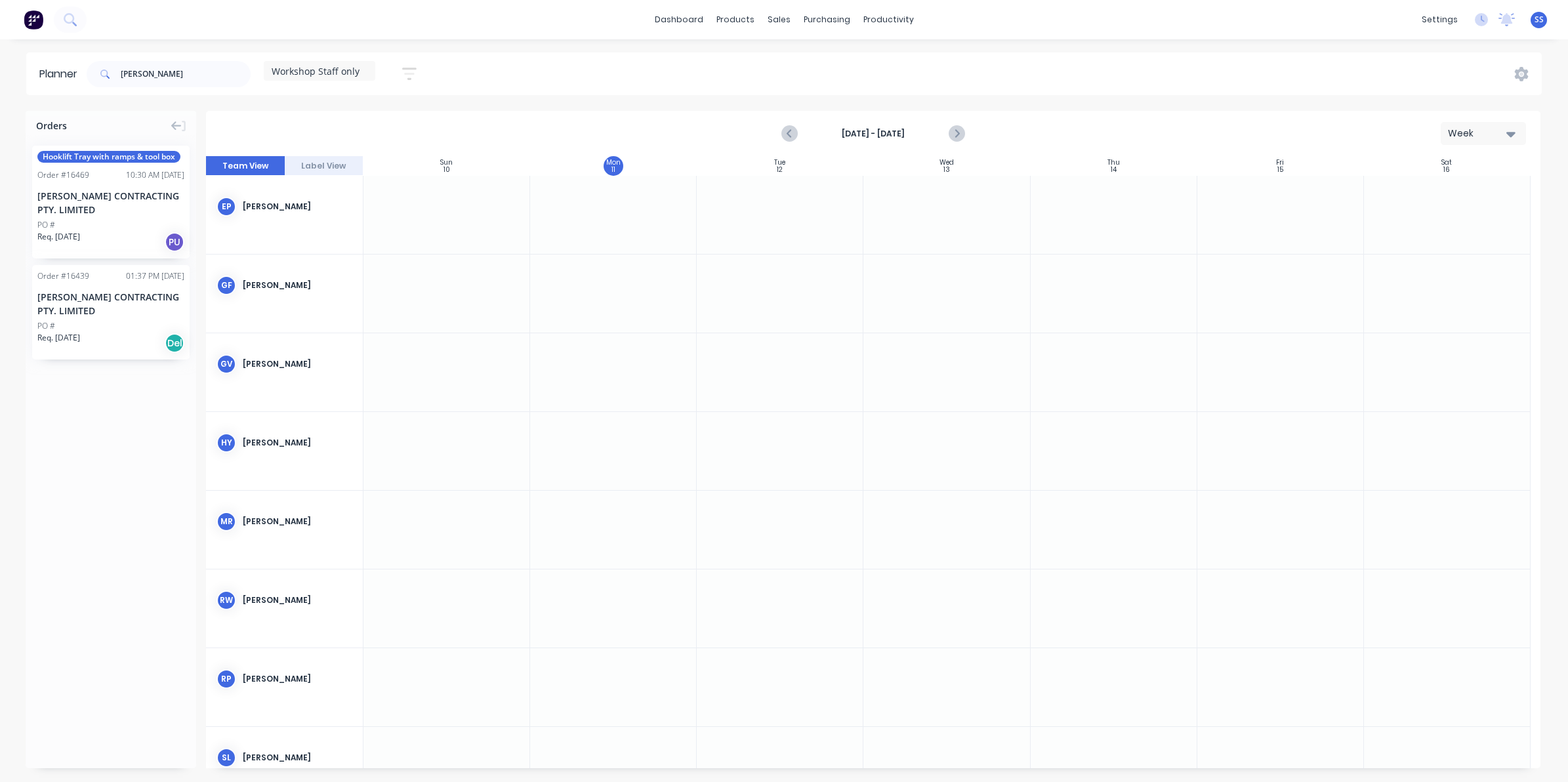
click at [108, 309] on div "[PERSON_NAME] CONTRACTING PTY. LIMITED" at bounding box center [110, 303] width 147 height 27
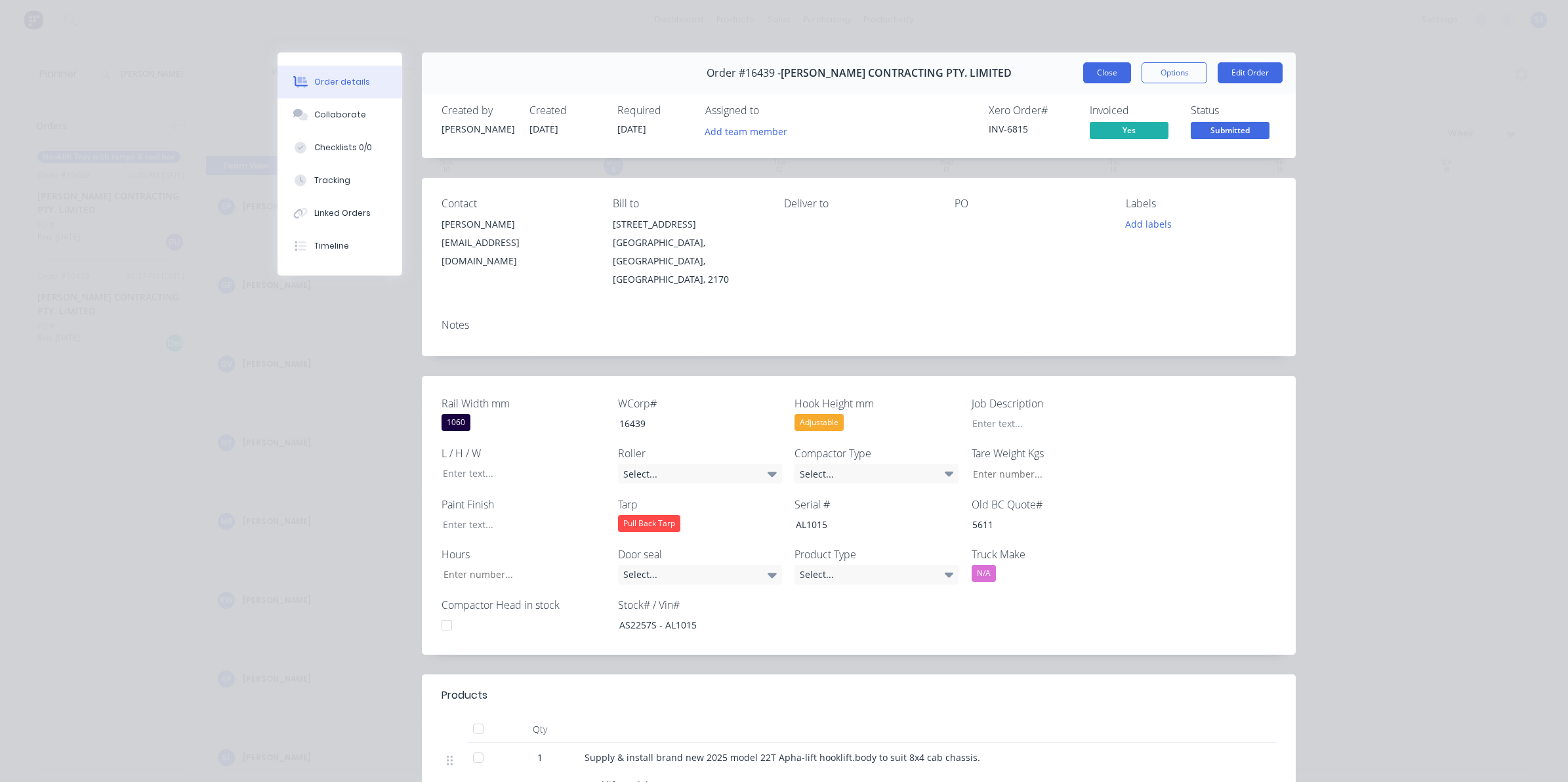
click at [1097, 69] on button "Close" at bounding box center [1106, 73] width 48 height 21
